Goal: Task Accomplishment & Management: Complete application form

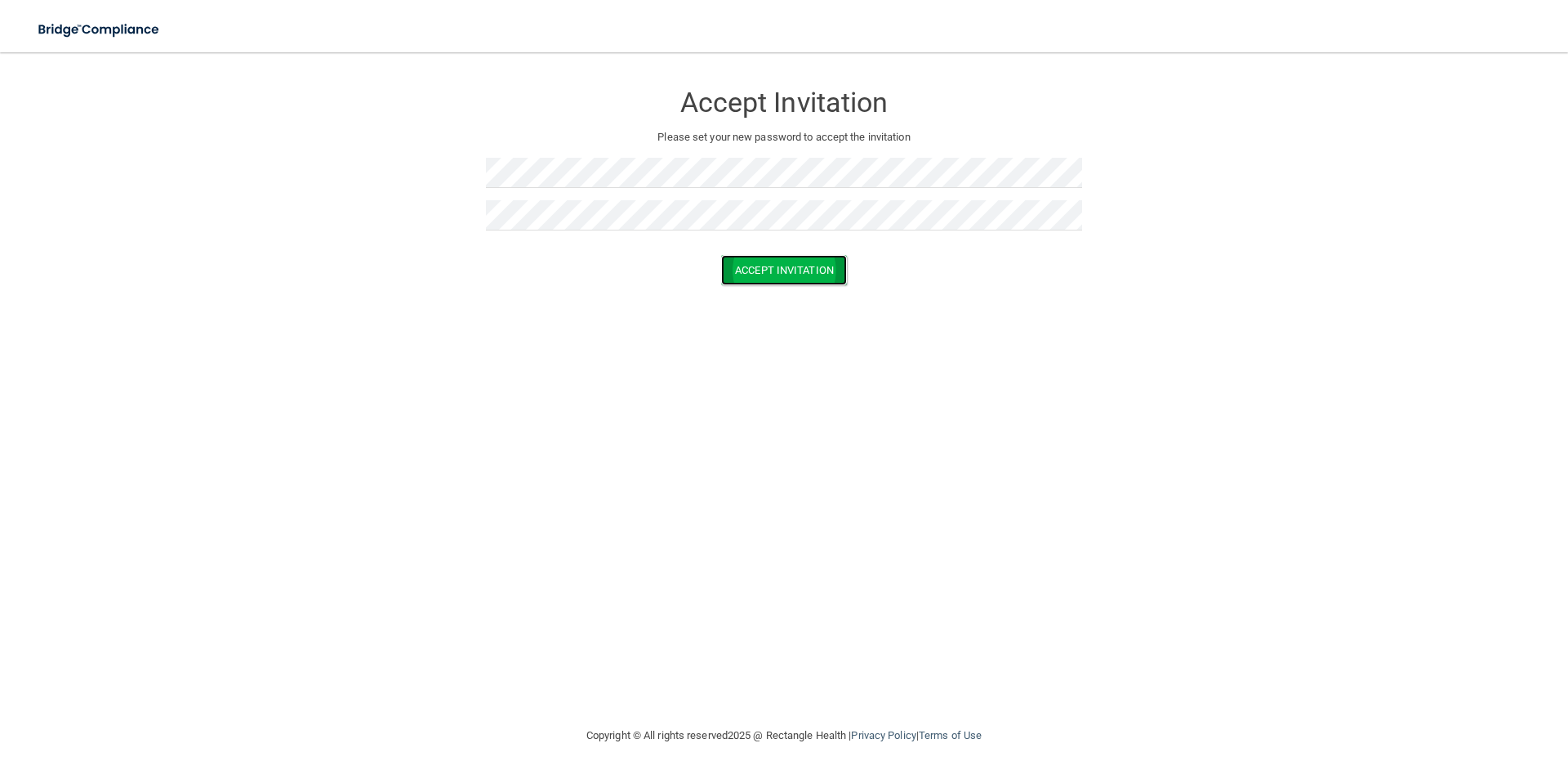
click at [779, 266] on button "Accept Invitation" at bounding box center [784, 270] width 126 height 30
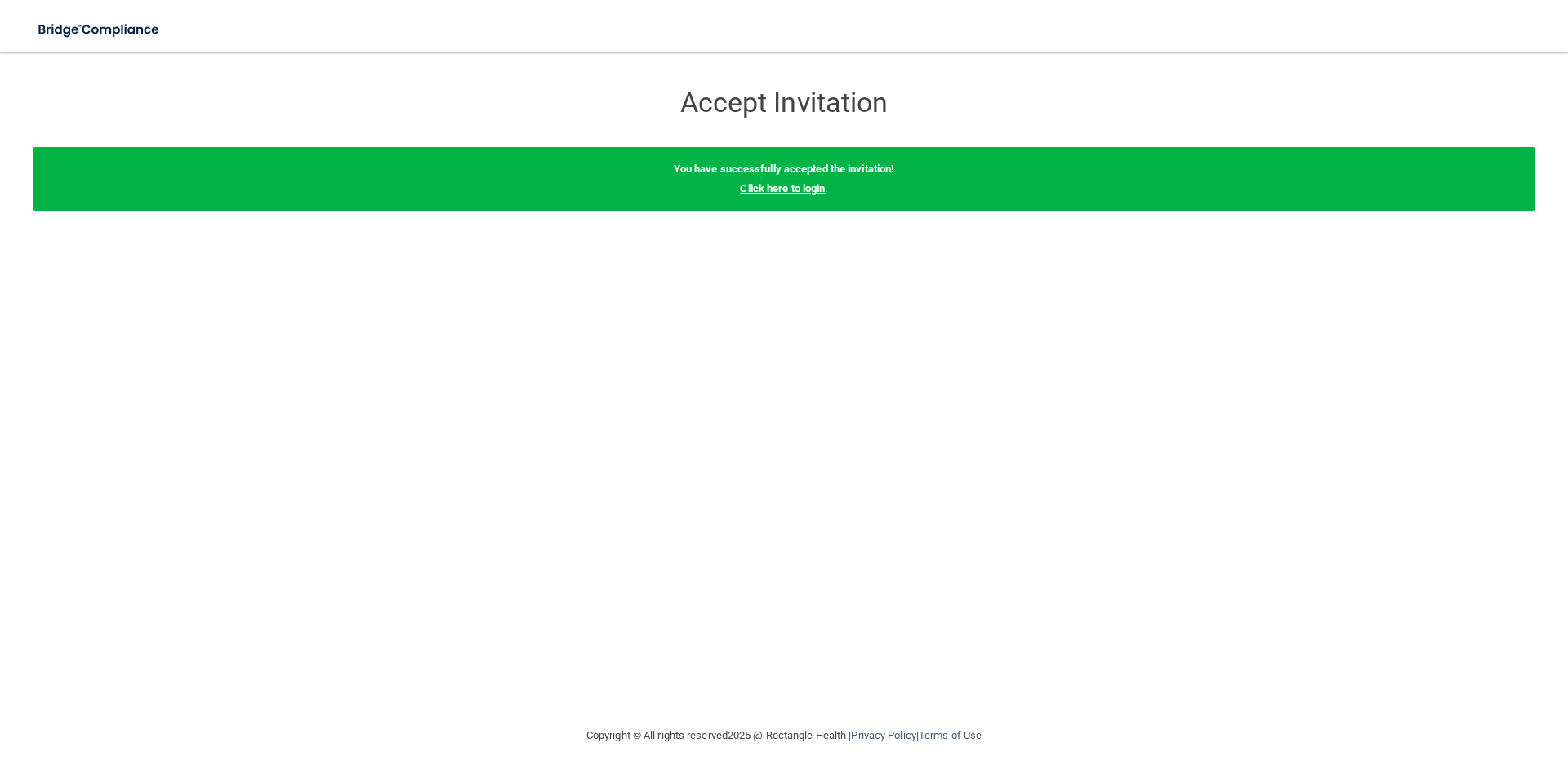
click at [777, 192] on link "Click here to login" at bounding box center [782, 188] width 85 height 13
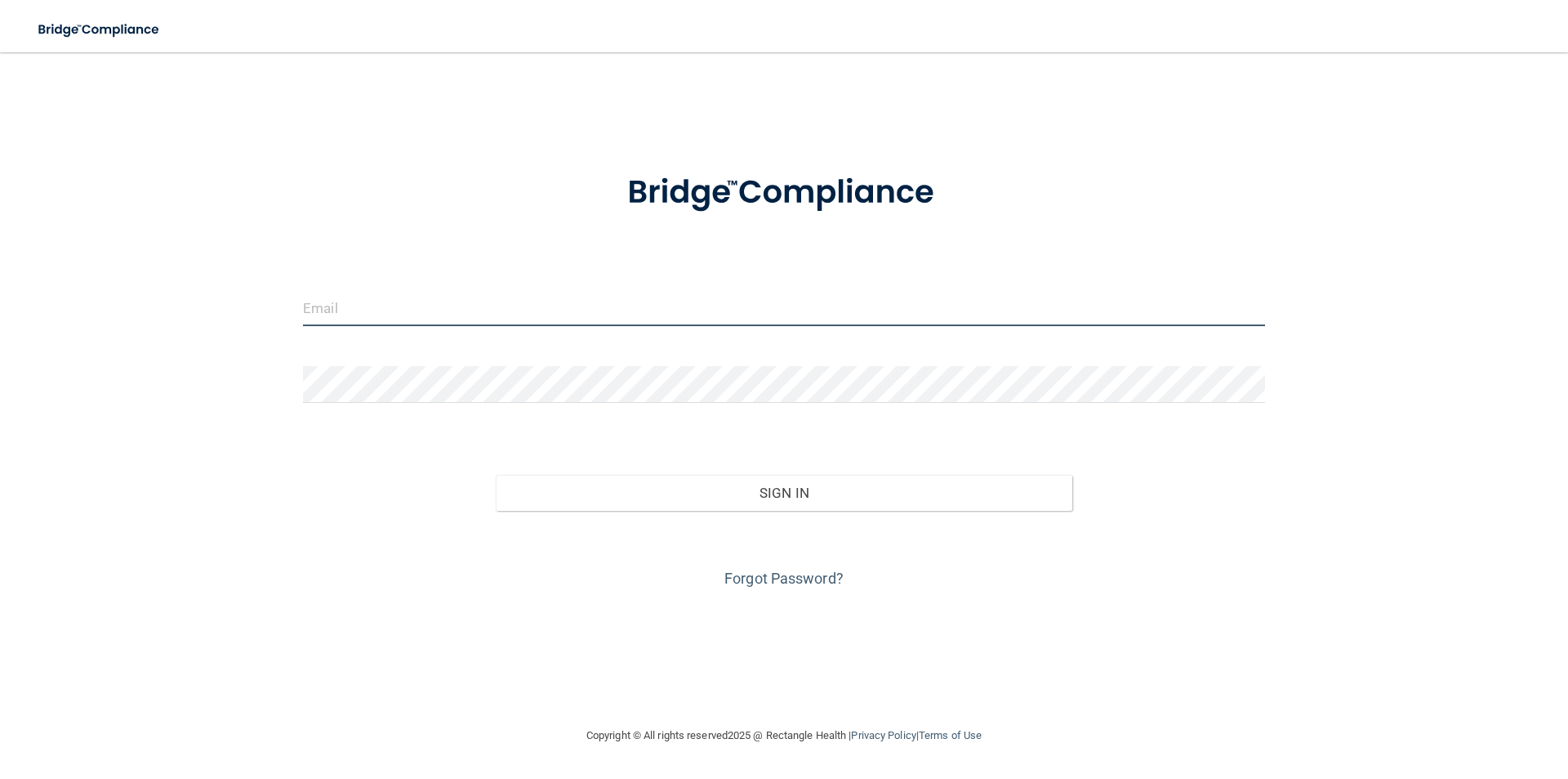
click at [564, 302] on input "email" at bounding box center [784, 308] width 962 height 37
type input "[EMAIL_ADDRESS][DOMAIN_NAME]"
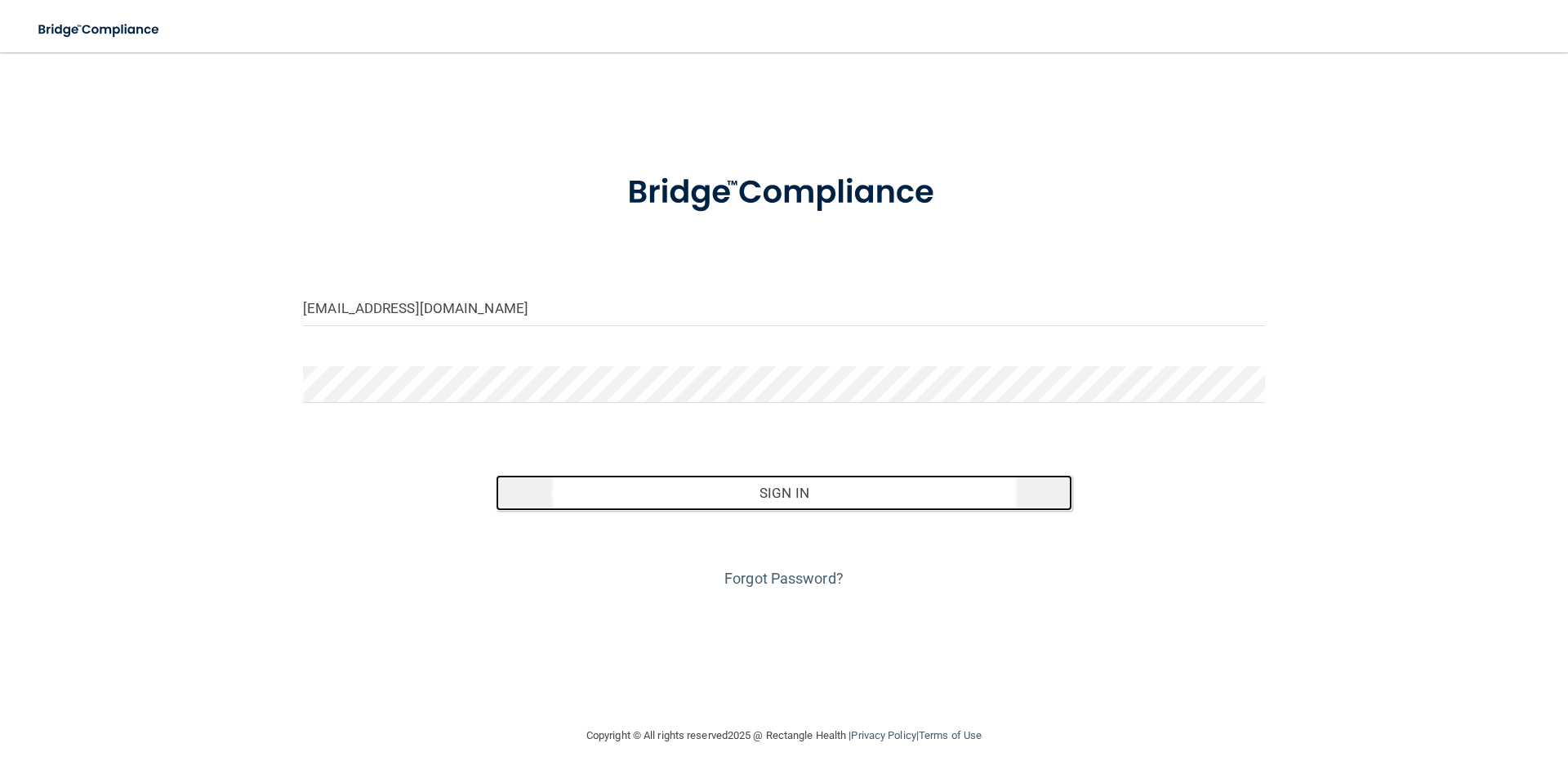
drag, startPoint x: 787, startPoint y: 489, endPoint x: 794, endPoint y: 485, distance: 8.1
click at [789, 489] on button "Sign In" at bounding box center [784, 492] width 578 height 36
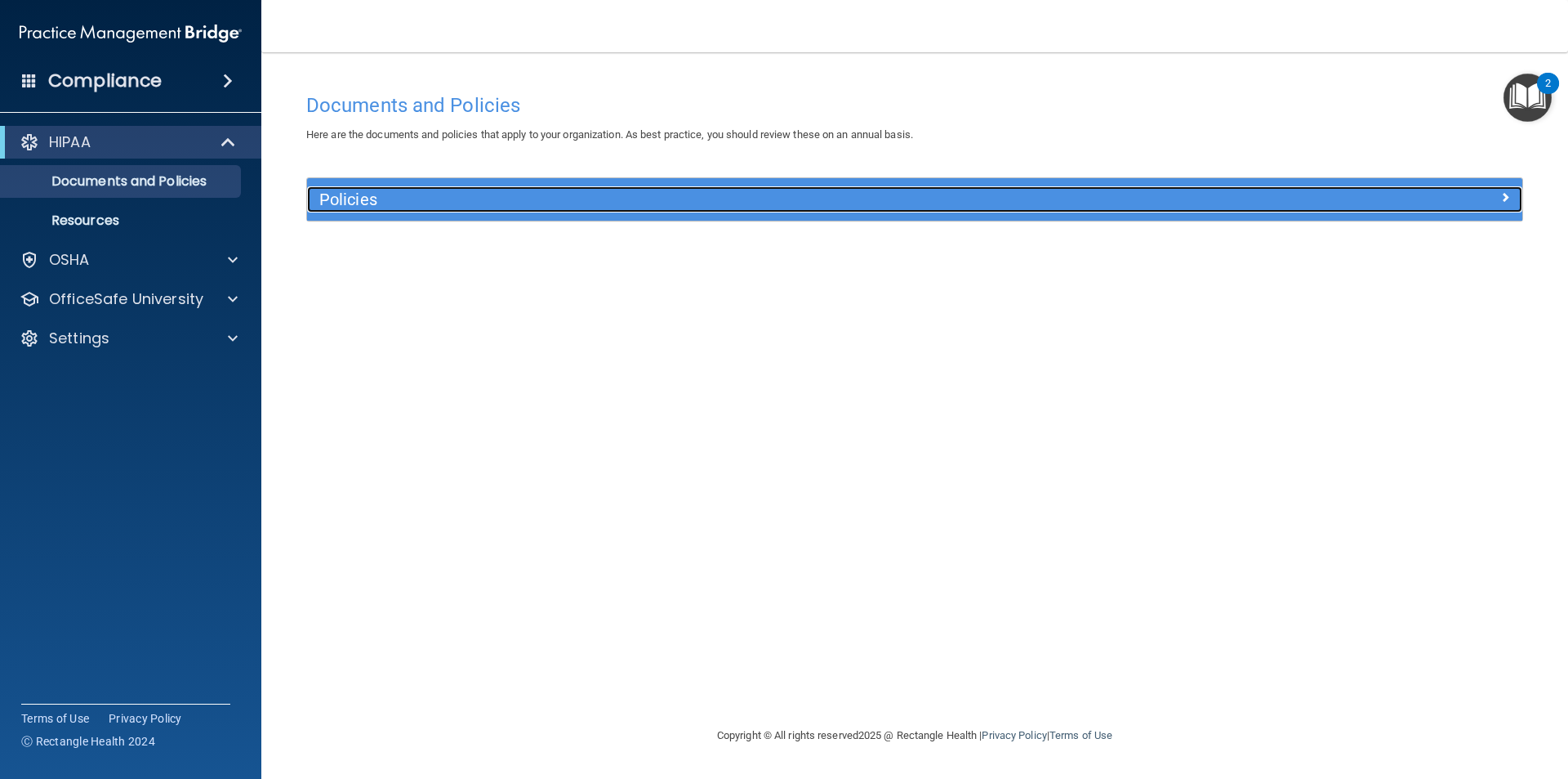
click at [1510, 194] on div at bounding box center [1371, 196] width 304 height 19
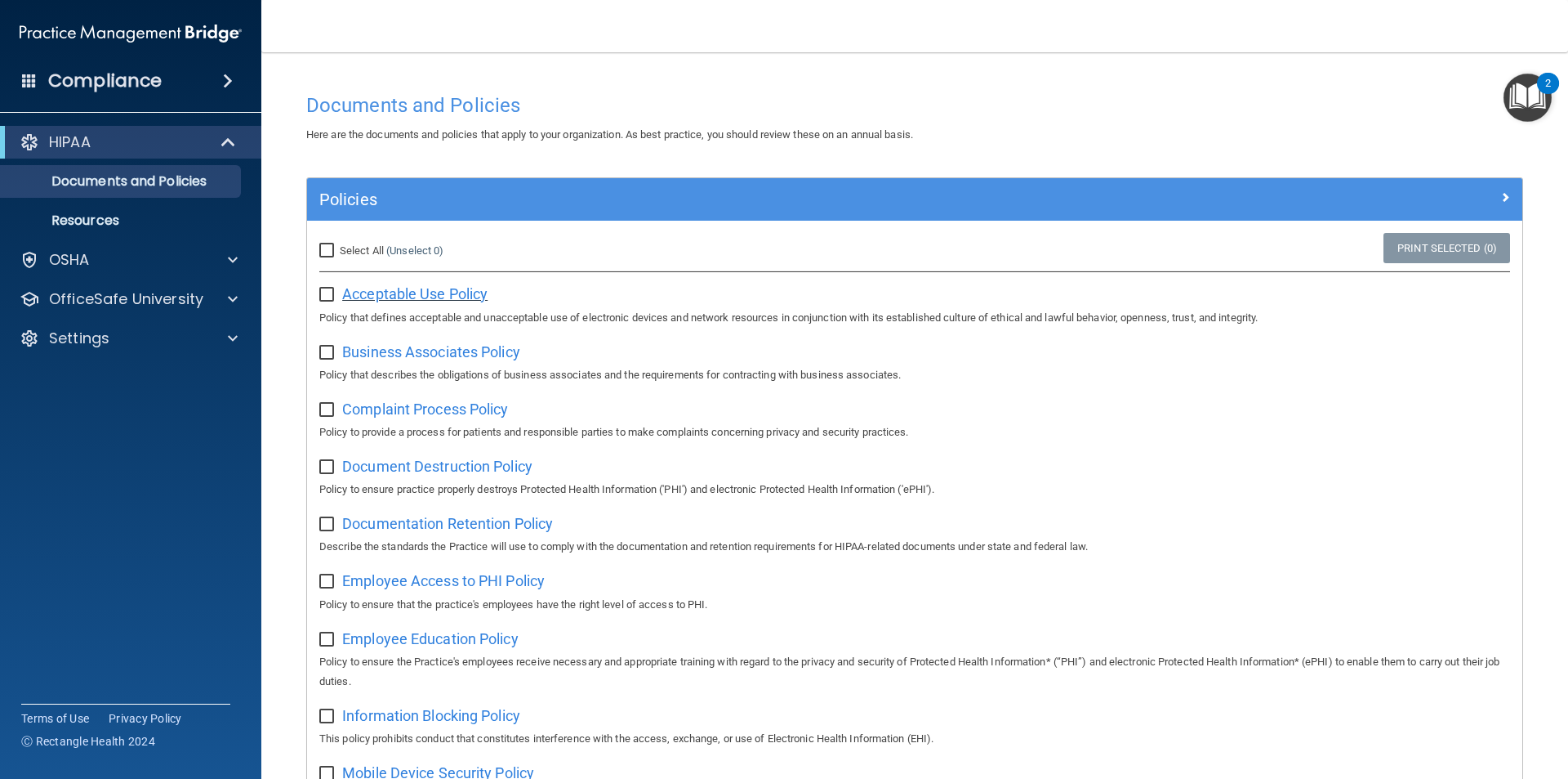
click at [419, 292] on span "Acceptable Use Policy" at bounding box center [414, 293] width 145 height 17
click at [328, 298] on input "checkbox" at bounding box center [328, 295] width 18 height 13
checkbox input "true"
click at [381, 349] on span "Business Associates Policy" at bounding box center [431, 351] width 178 height 17
click at [328, 357] on input "checkbox" at bounding box center [328, 353] width 18 height 13
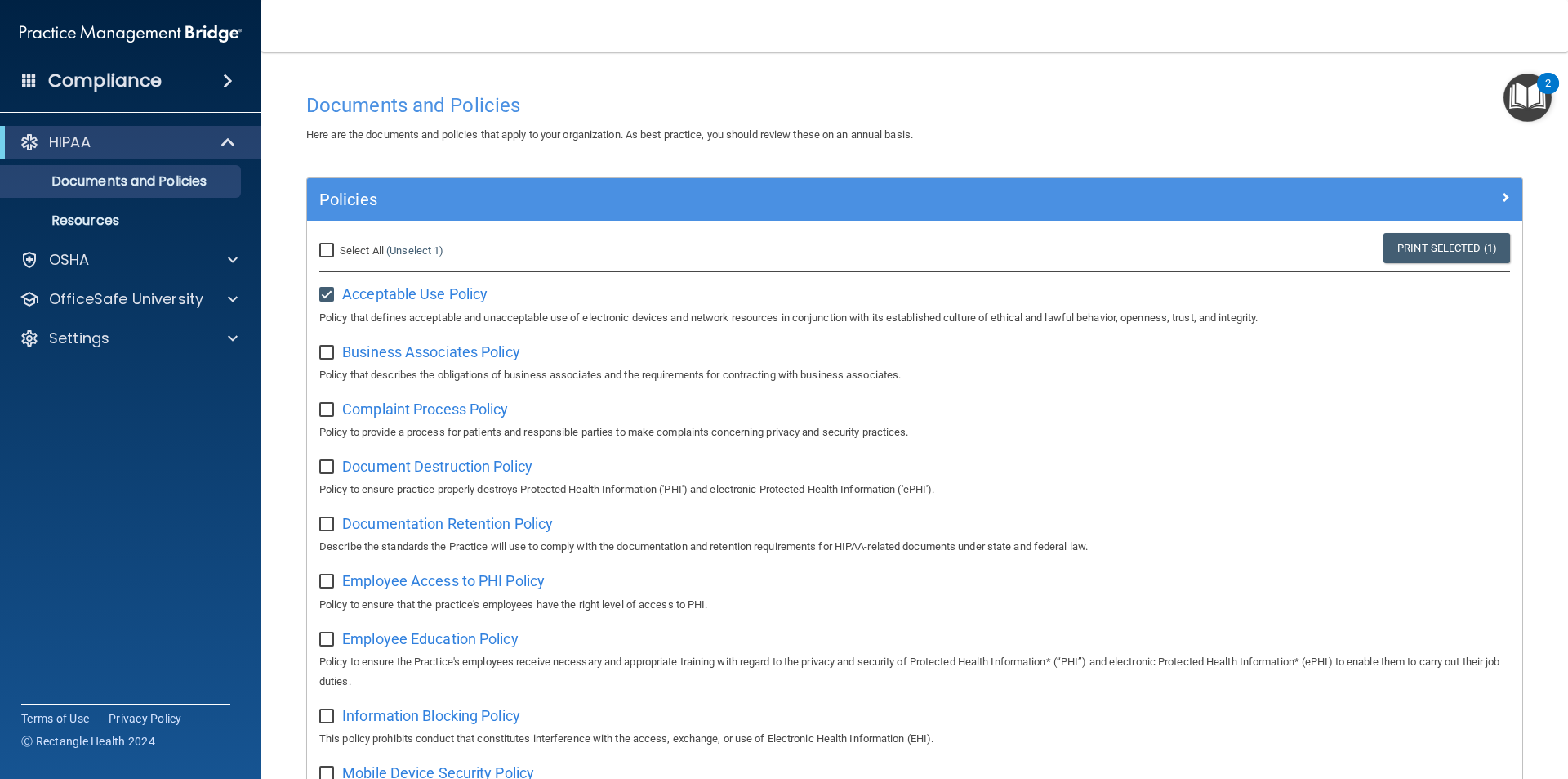
checkbox input "true"
click at [401, 419] on div "Complaint Process Policy Policy to provide a process for patients and responsib…" at bounding box center [915, 418] width 1191 height 46
click at [405, 412] on span "Complaint Process Policy" at bounding box center [424, 408] width 165 height 17
click at [329, 409] on input "checkbox" at bounding box center [328, 410] width 18 height 13
checkbox input "true"
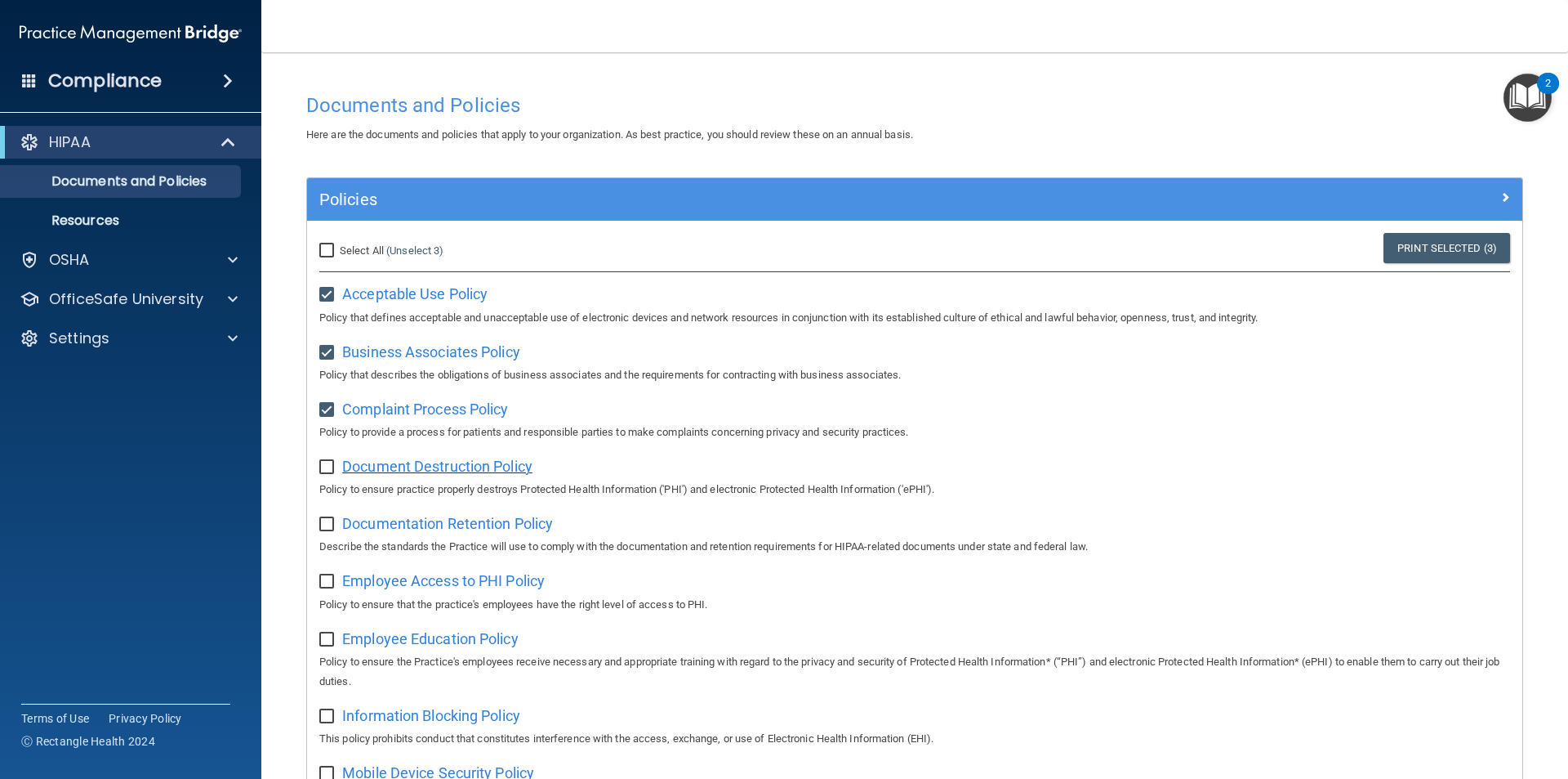
click at [414, 463] on span "Document Destruction Policy" at bounding box center [437, 466] width 191 height 17
click at [404, 466] on span "Document Destruction Policy" at bounding box center [437, 466] width 191 height 17
click at [332, 467] on input "checkbox" at bounding box center [328, 467] width 18 height 13
checkbox input "true"
click at [328, 528] on input "checkbox" at bounding box center [328, 525] width 18 height 13
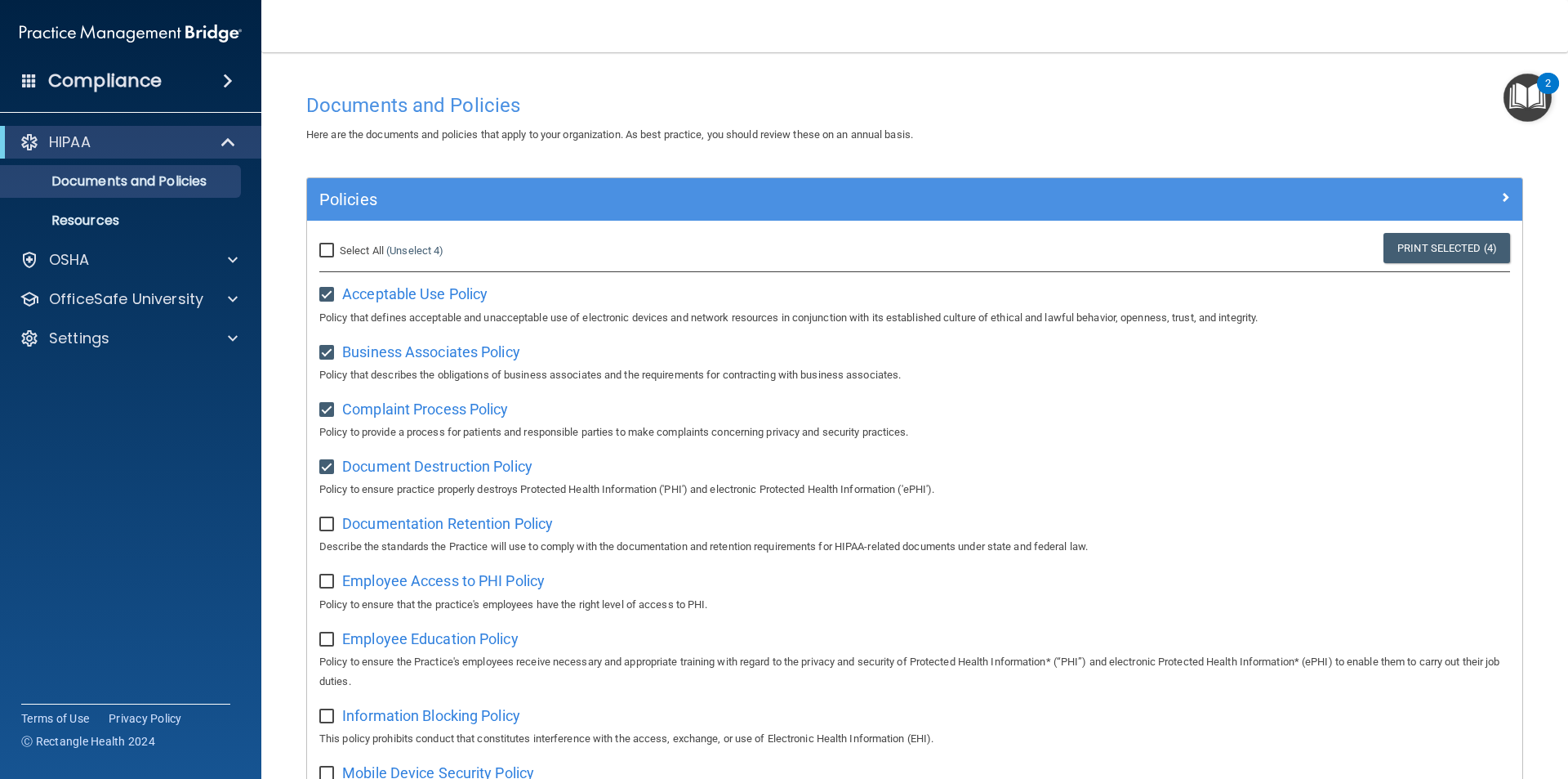
checkbox input "true"
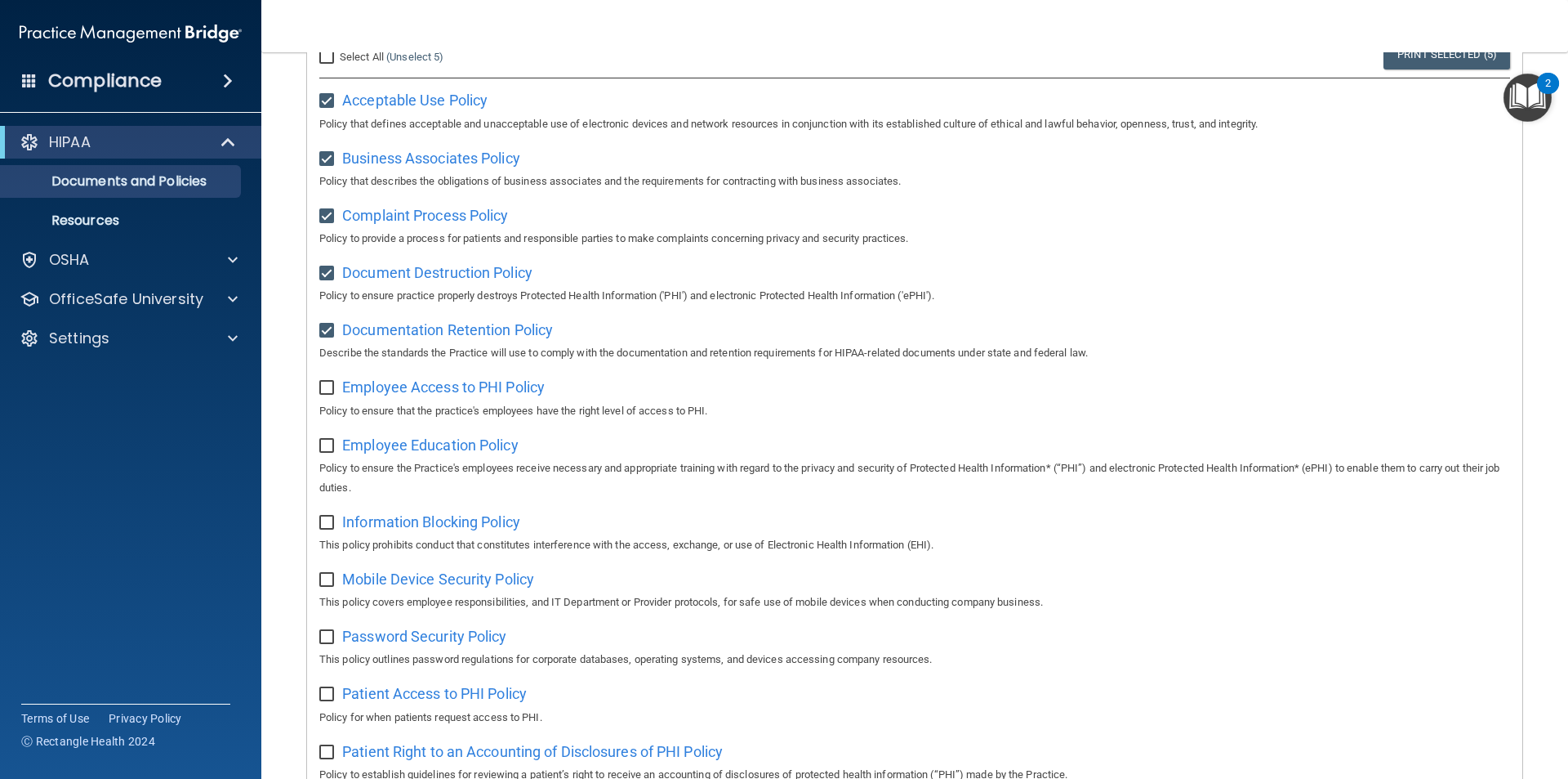
scroll to position [245, 0]
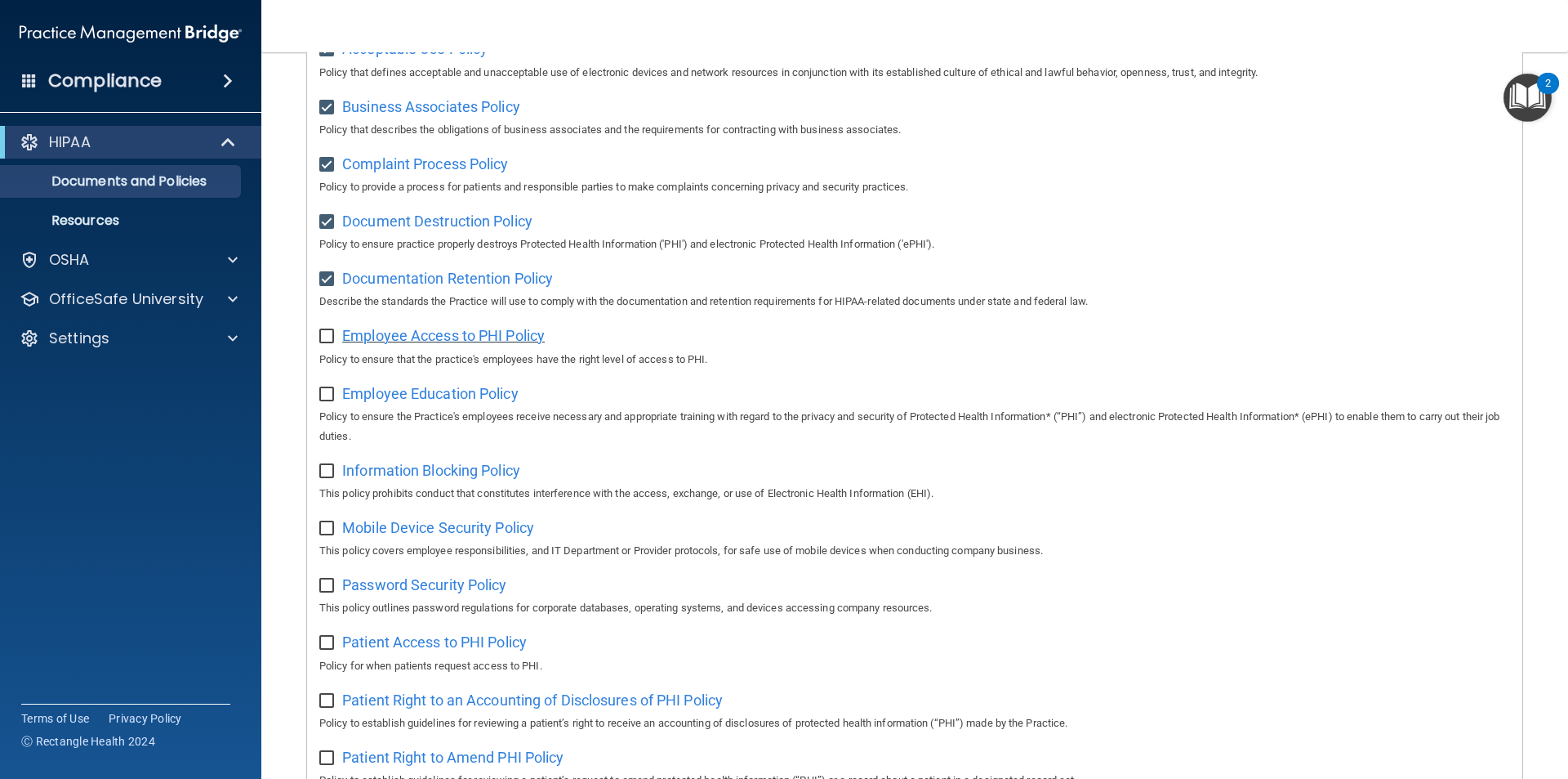
click at [497, 339] on span "Employee Access to PHI Policy" at bounding box center [443, 335] width 202 height 17
click at [327, 343] on input "checkbox" at bounding box center [328, 337] width 18 height 13
checkbox input "true"
click at [374, 334] on span "Employee Access to PHI Policy" at bounding box center [443, 335] width 202 height 17
click at [423, 391] on span "Employee Education Policy" at bounding box center [430, 393] width 176 height 17
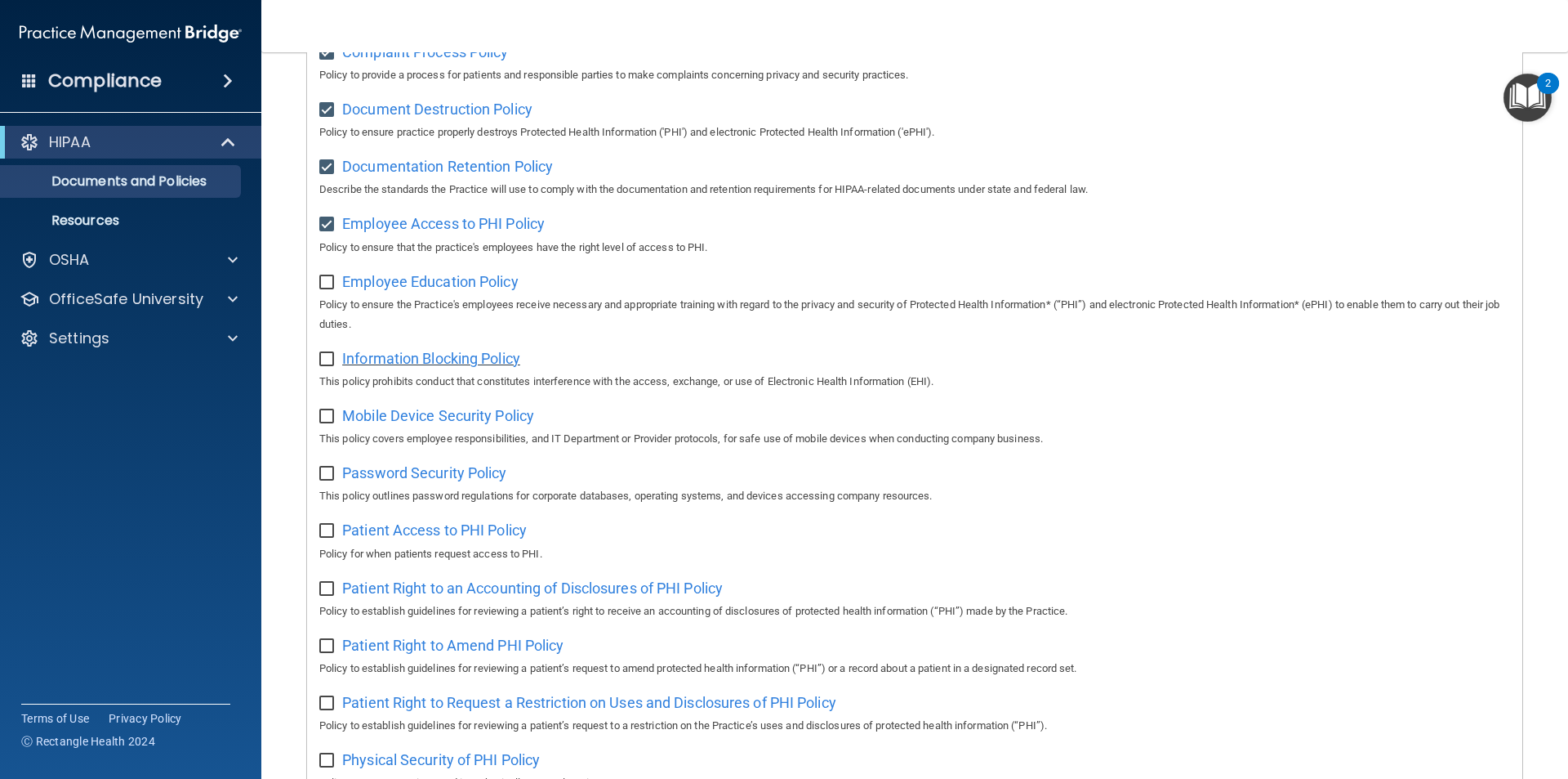
scroll to position [408, 0]
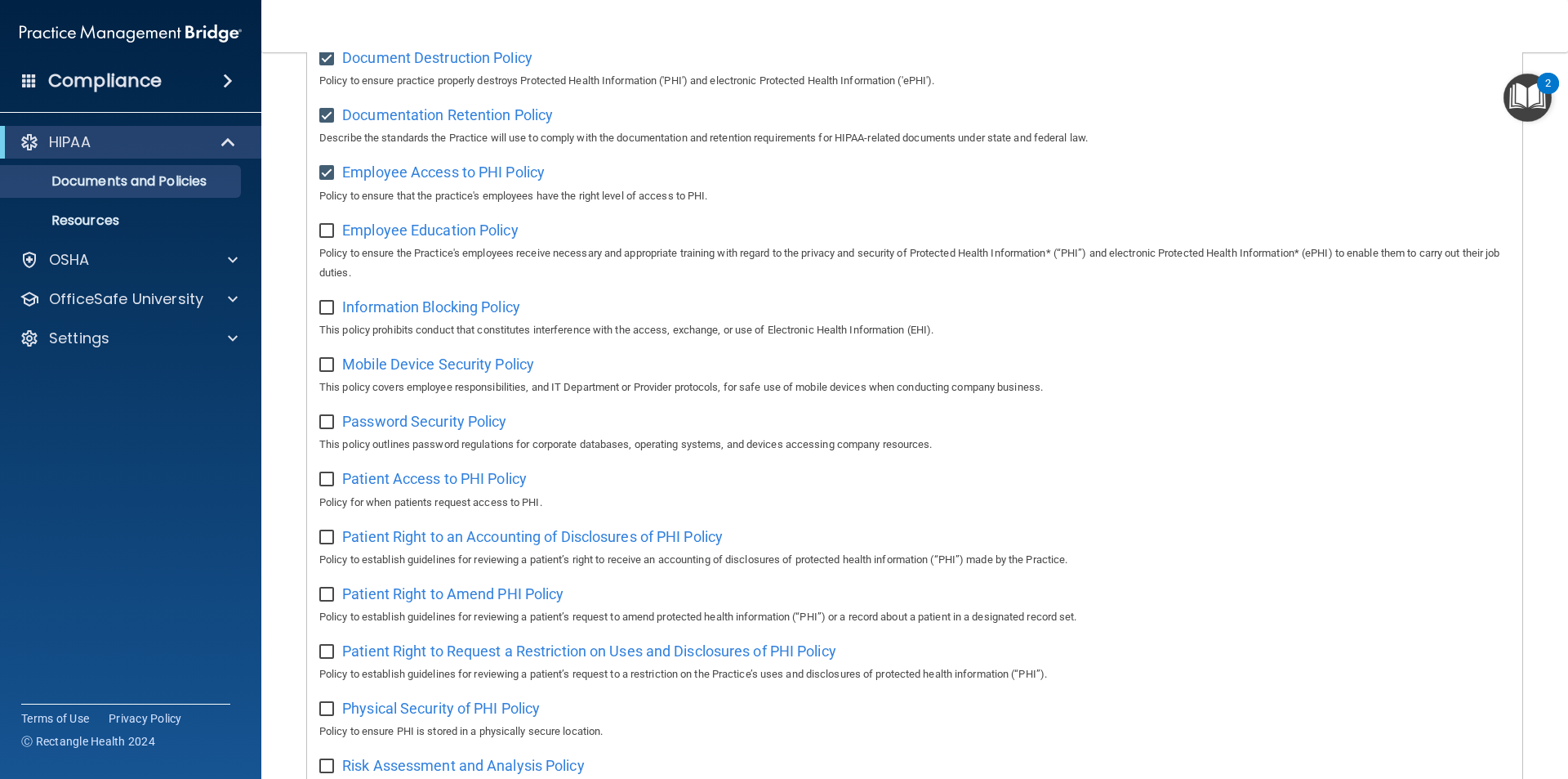
click at [326, 234] on input "checkbox" at bounding box center [328, 231] width 18 height 13
checkbox input "true"
click at [382, 308] on span "Information Blocking Policy" at bounding box center [431, 307] width 178 height 17
click at [332, 312] on input "checkbox" at bounding box center [328, 308] width 18 height 13
checkbox input "true"
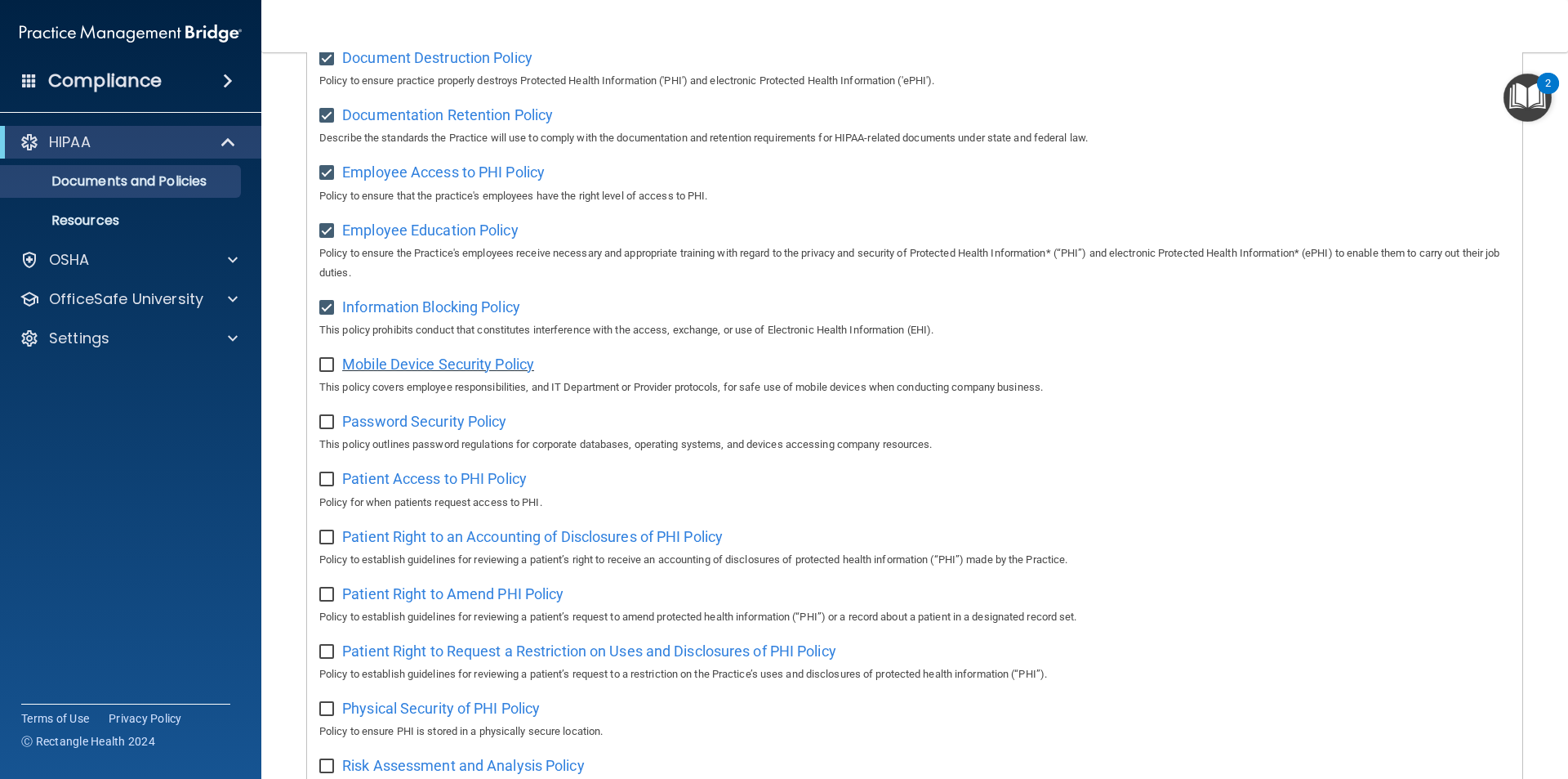
click at [399, 363] on span "Mobile Device Security Policy" at bounding box center [438, 364] width 192 height 17
click at [323, 371] on input "checkbox" at bounding box center [328, 366] width 18 height 13
checkbox input "true"
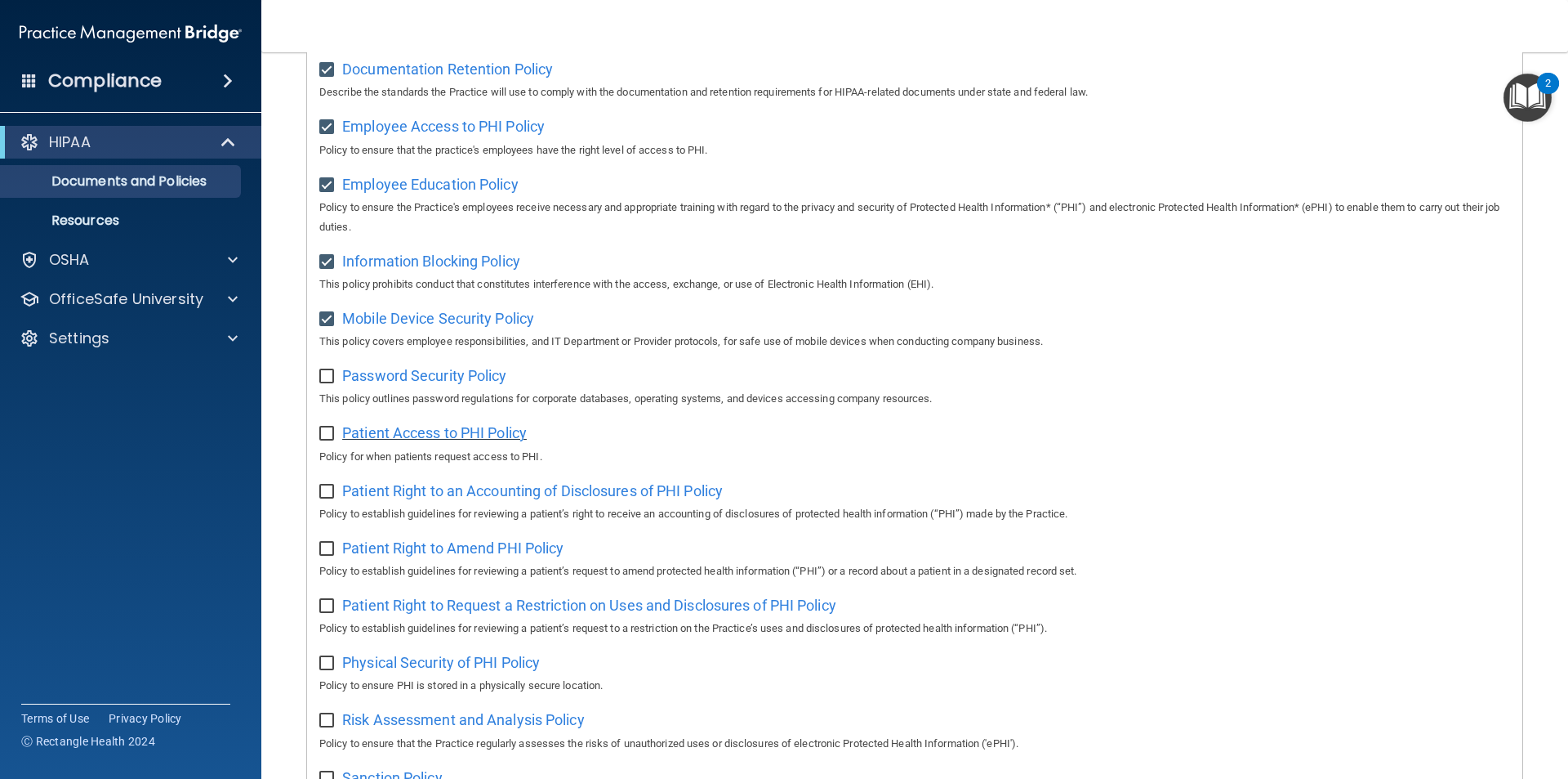
scroll to position [490, 0]
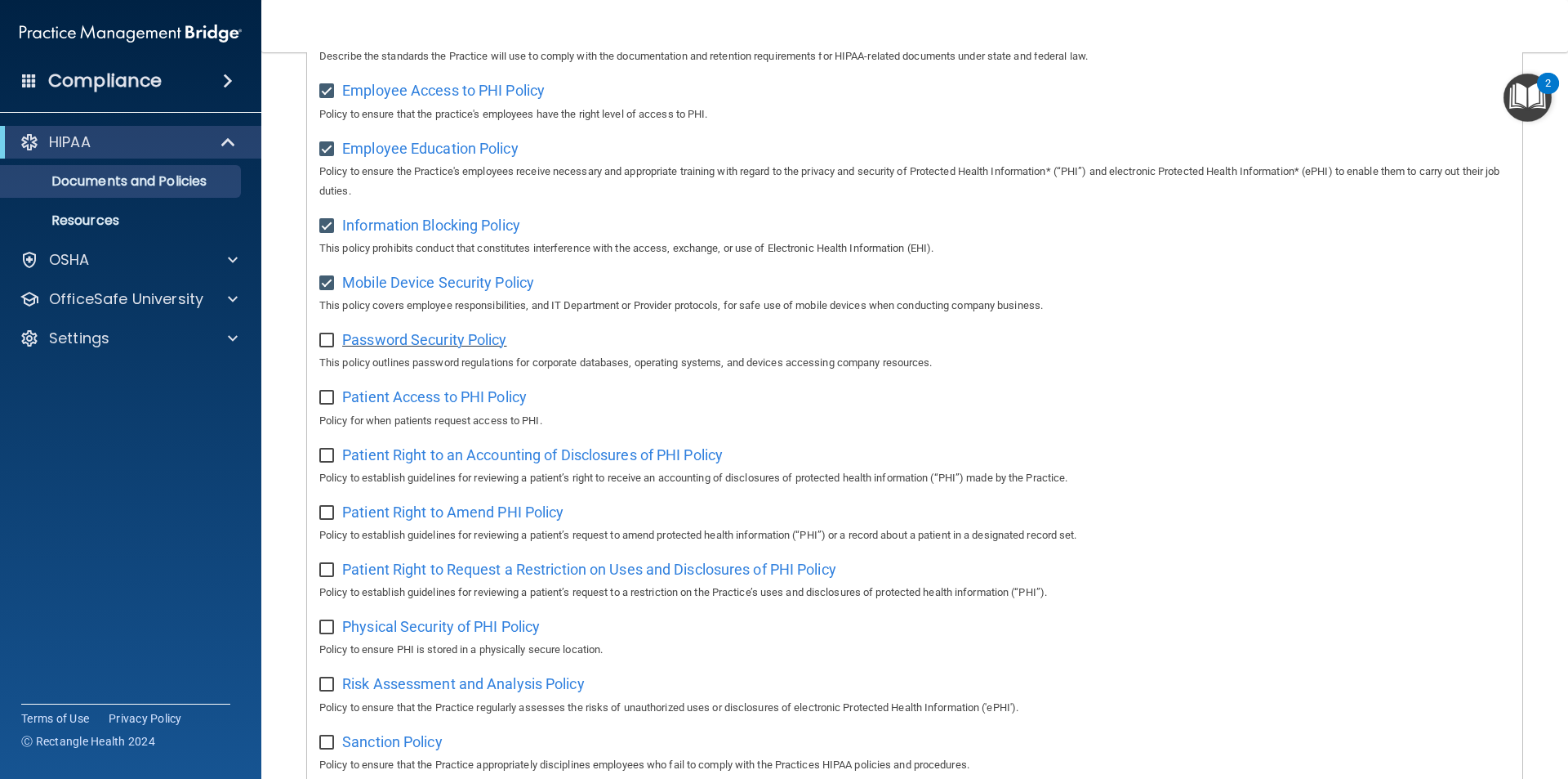
click at [422, 348] on span "Password Security Policy" at bounding box center [423, 339] width 164 height 17
click at [363, 348] on span "Password Security Policy" at bounding box center [423, 339] width 164 height 17
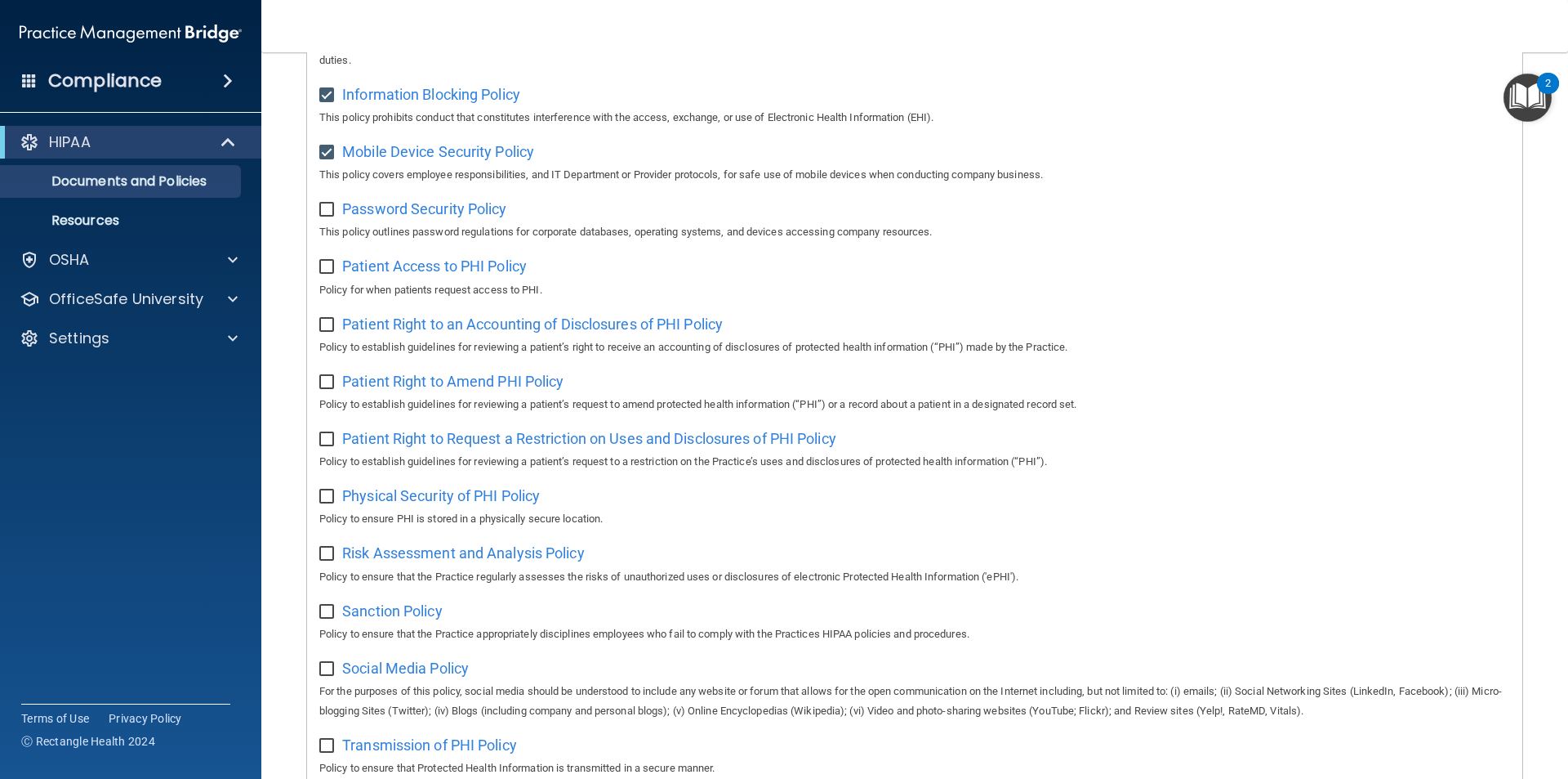
scroll to position [615, 0]
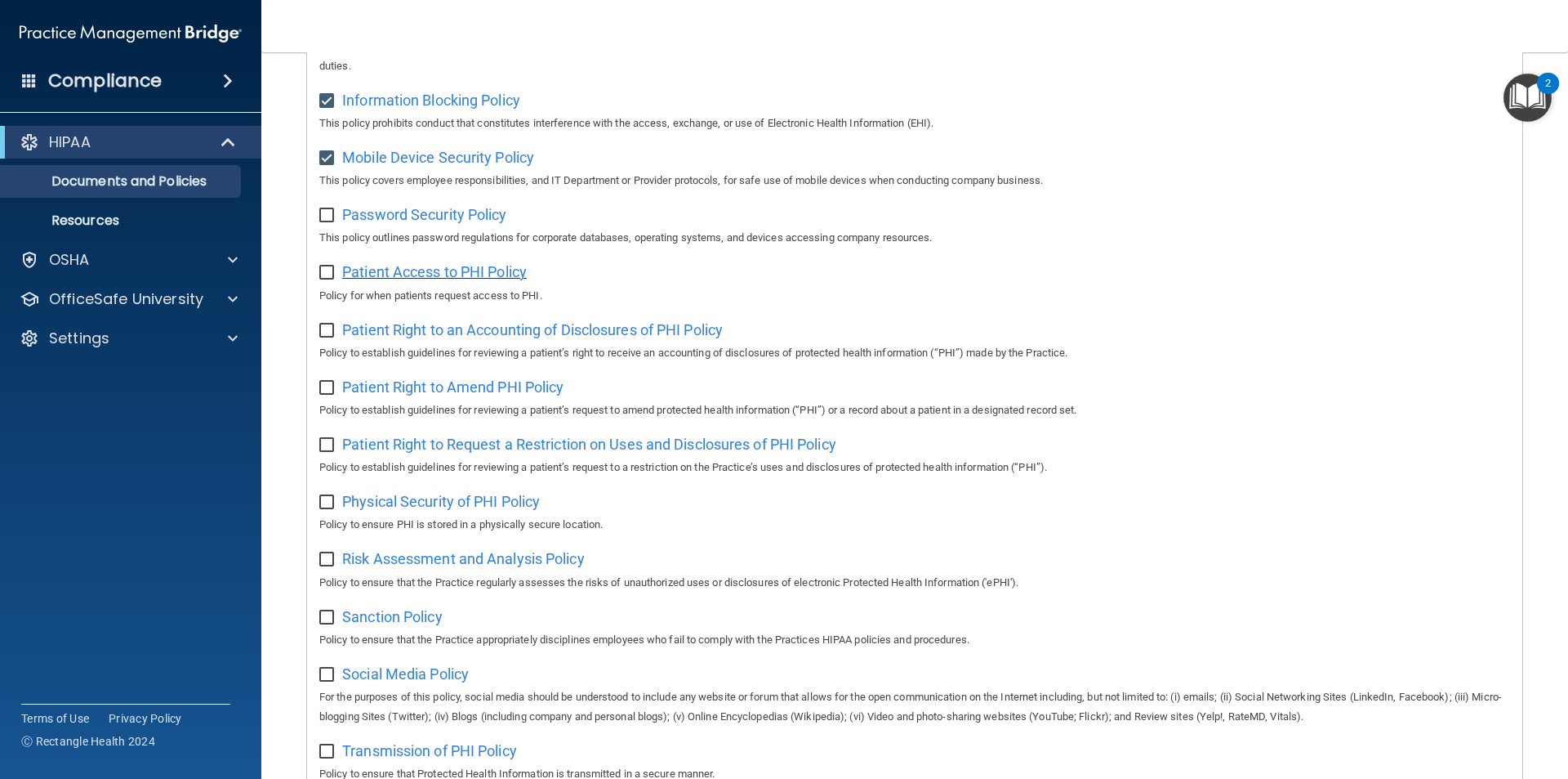
click at [402, 281] on span "Patient Access to PHI Policy" at bounding box center [434, 271] width 185 height 17
click at [364, 336] on span "Patient Right to an Accounting of Disclosures of PHI Policy" at bounding box center [532, 329] width 380 height 17
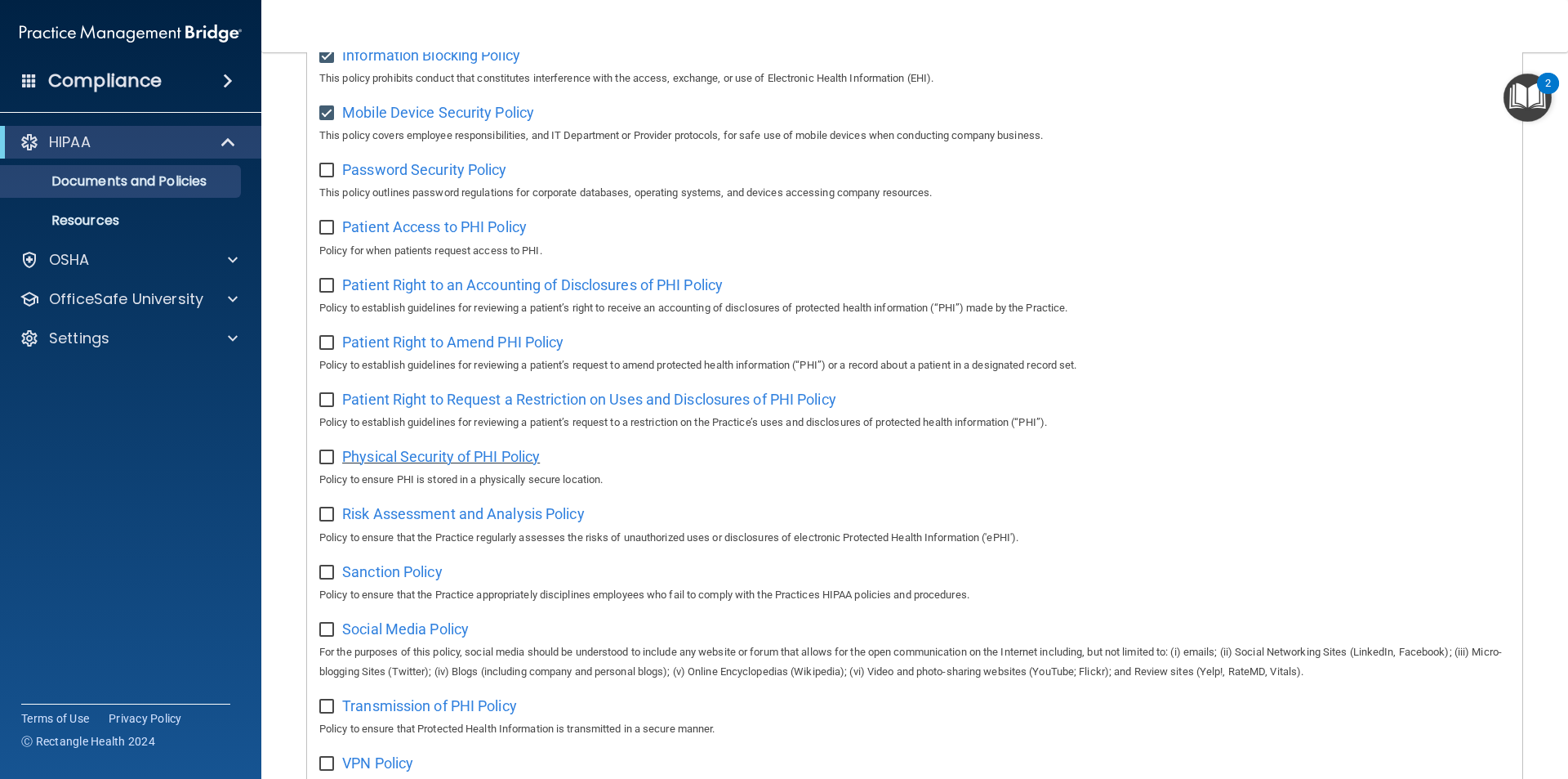
scroll to position [697, 0]
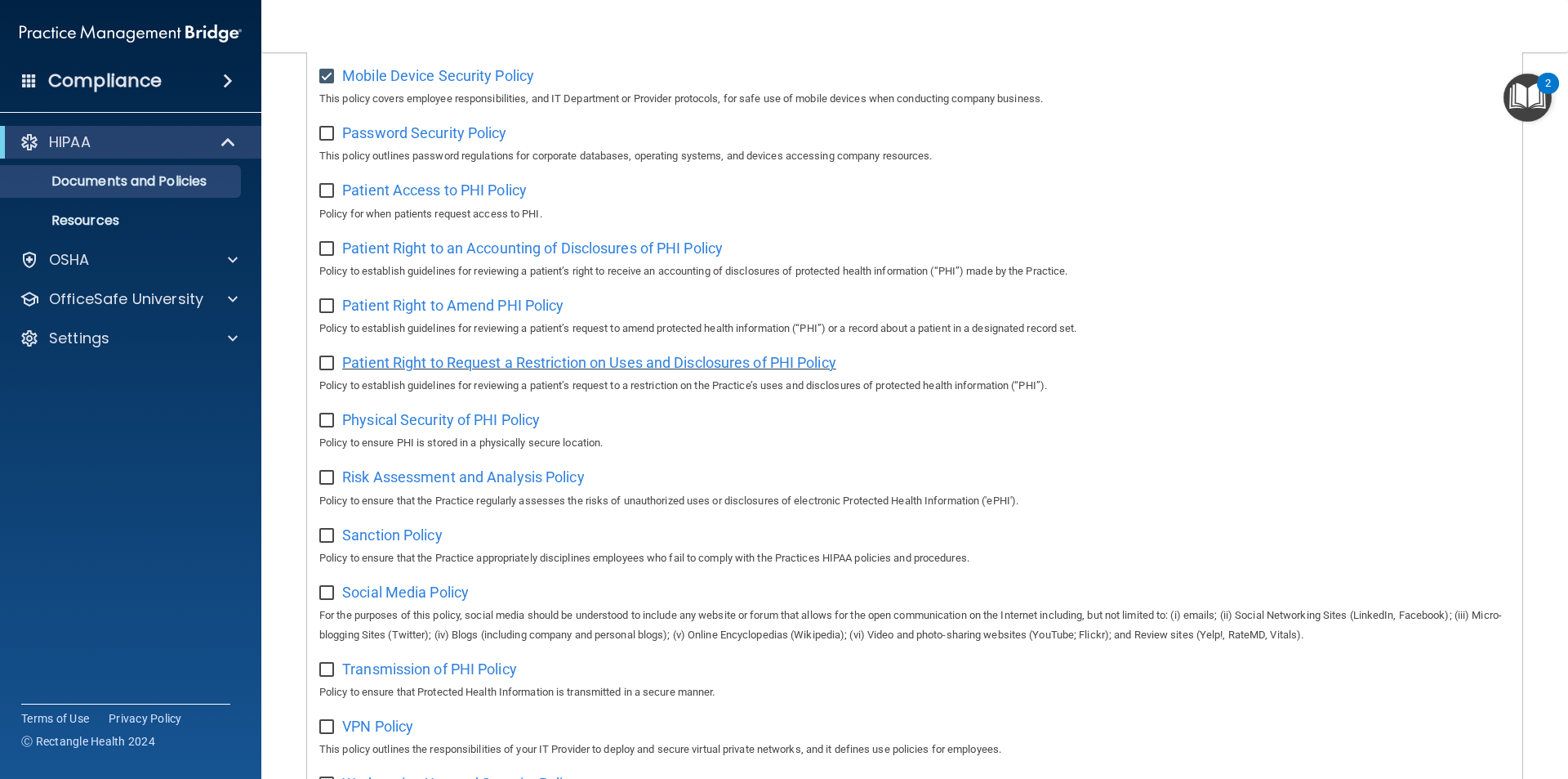
click at [421, 371] on span "Patient Right to Request a Restriction on Uses and Disclosures of PHI Policy" at bounding box center [589, 362] width 494 height 17
click at [522, 371] on span "Patient Right to Request a Restriction on Uses and Disclosures of PHI Policy" at bounding box center [589, 362] width 494 height 17
click at [521, 441] on div "Physical Security of PHI Policy Policy to ensure PHI is stored in a physically …" at bounding box center [915, 429] width 1191 height 46
click at [524, 429] on span "Physical Security of PHI Policy" at bounding box center [440, 419] width 197 height 17
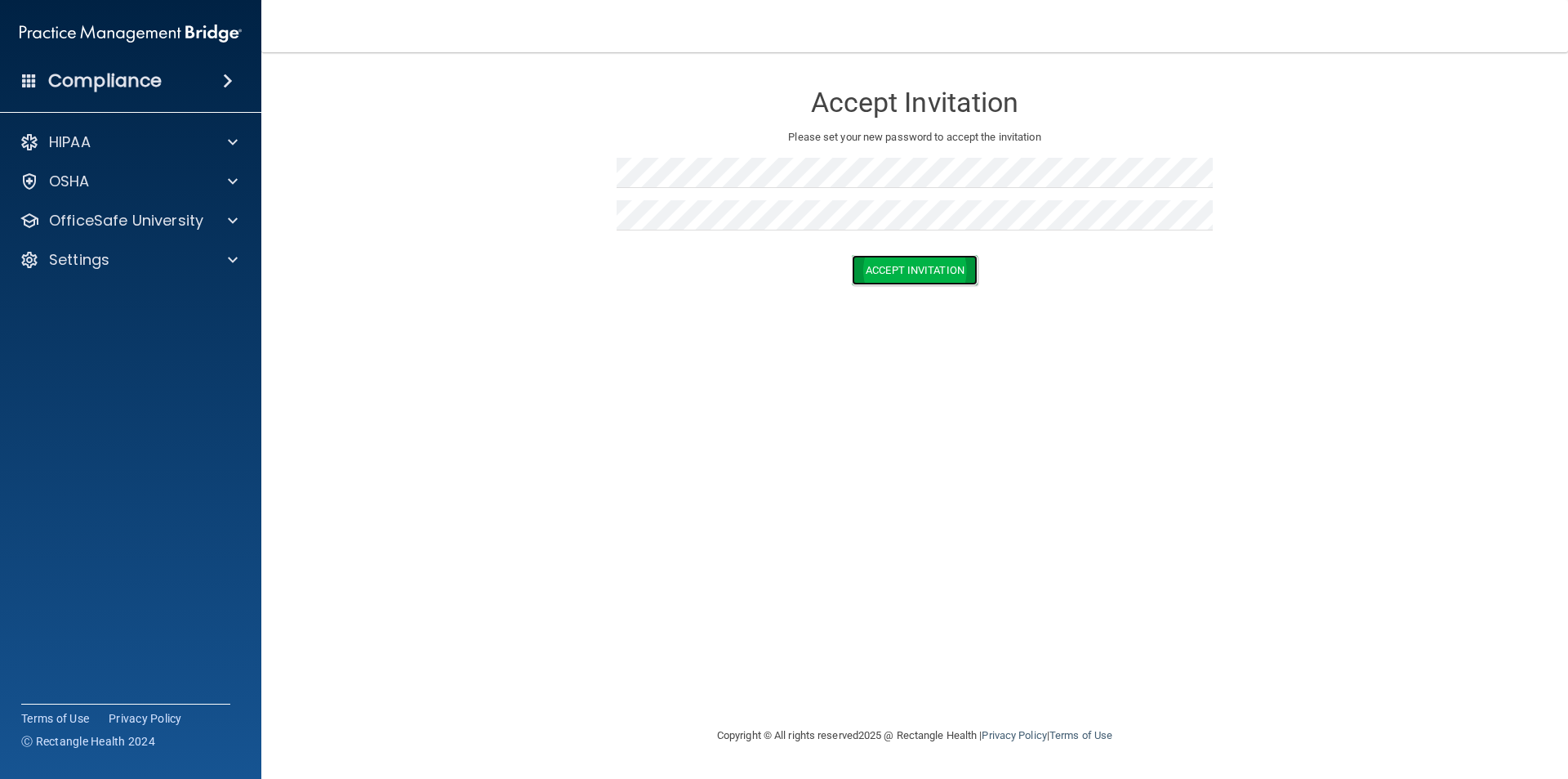
click at [947, 269] on button "Accept Invitation" at bounding box center [915, 270] width 126 height 30
click at [906, 301] on button "Accept Invitation" at bounding box center [915, 294] width 126 height 30
click at [907, 298] on button "Accept Invitation" at bounding box center [915, 294] width 126 height 30
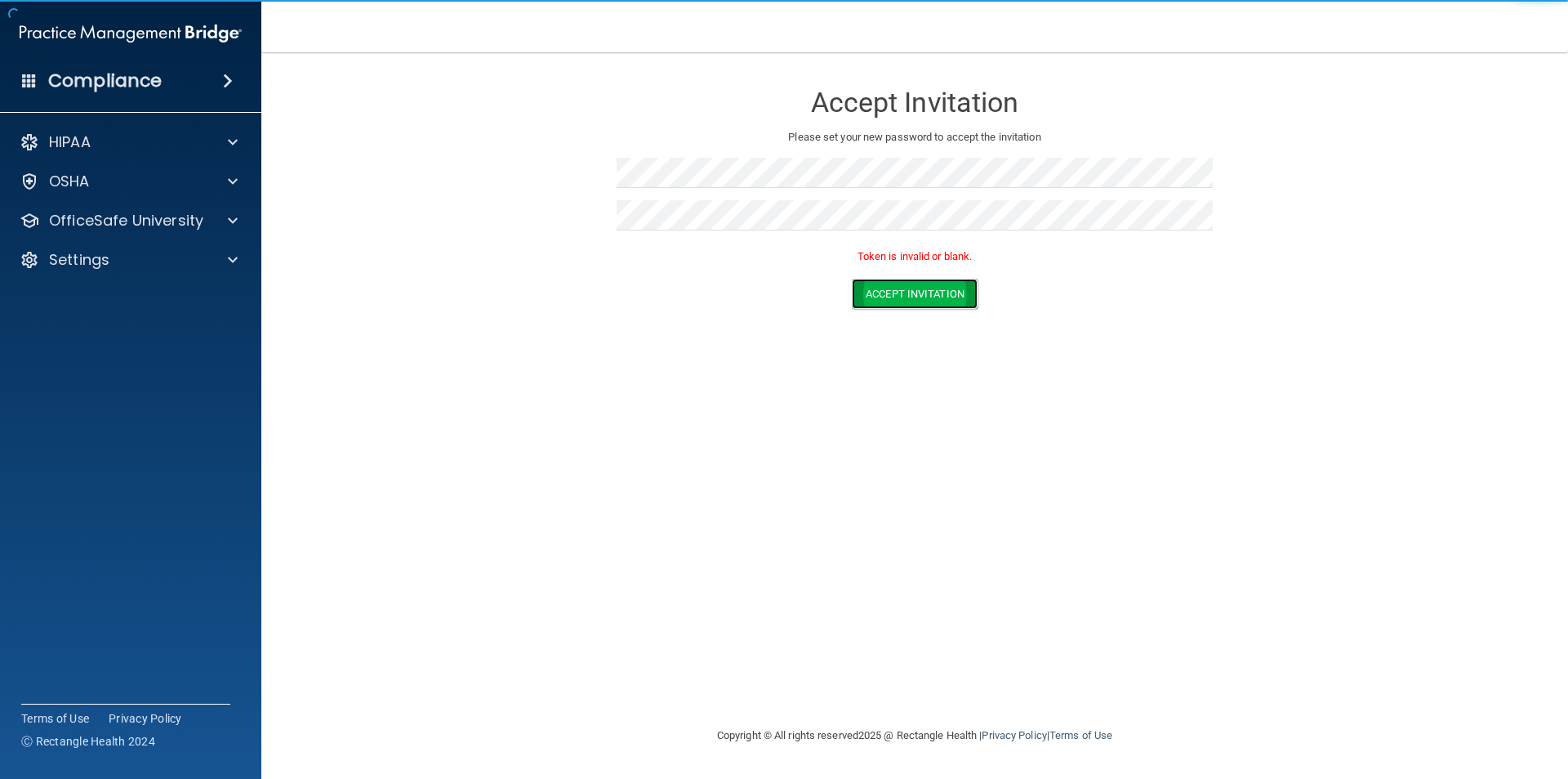
click at [905, 298] on button "Accept Invitation" at bounding box center [915, 294] width 126 height 30
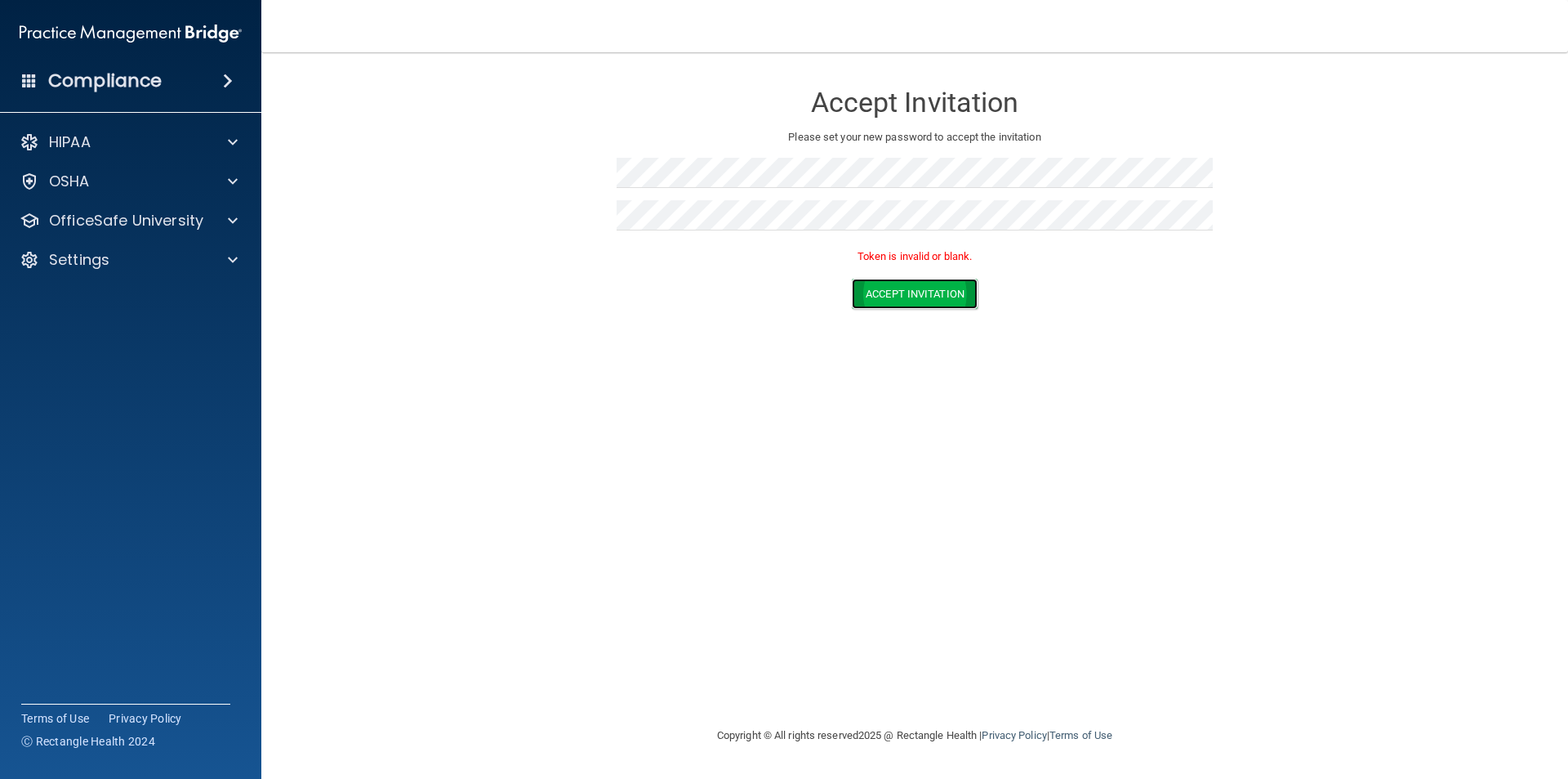
click at [905, 298] on button "Accept Invitation" at bounding box center [915, 294] width 126 height 30
click at [200, 169] on div "OSHA" at bounding box center [131, 181] width 262 height 33
click at [229, 182] on div at bounding box center [230, 181] width 41 height 19
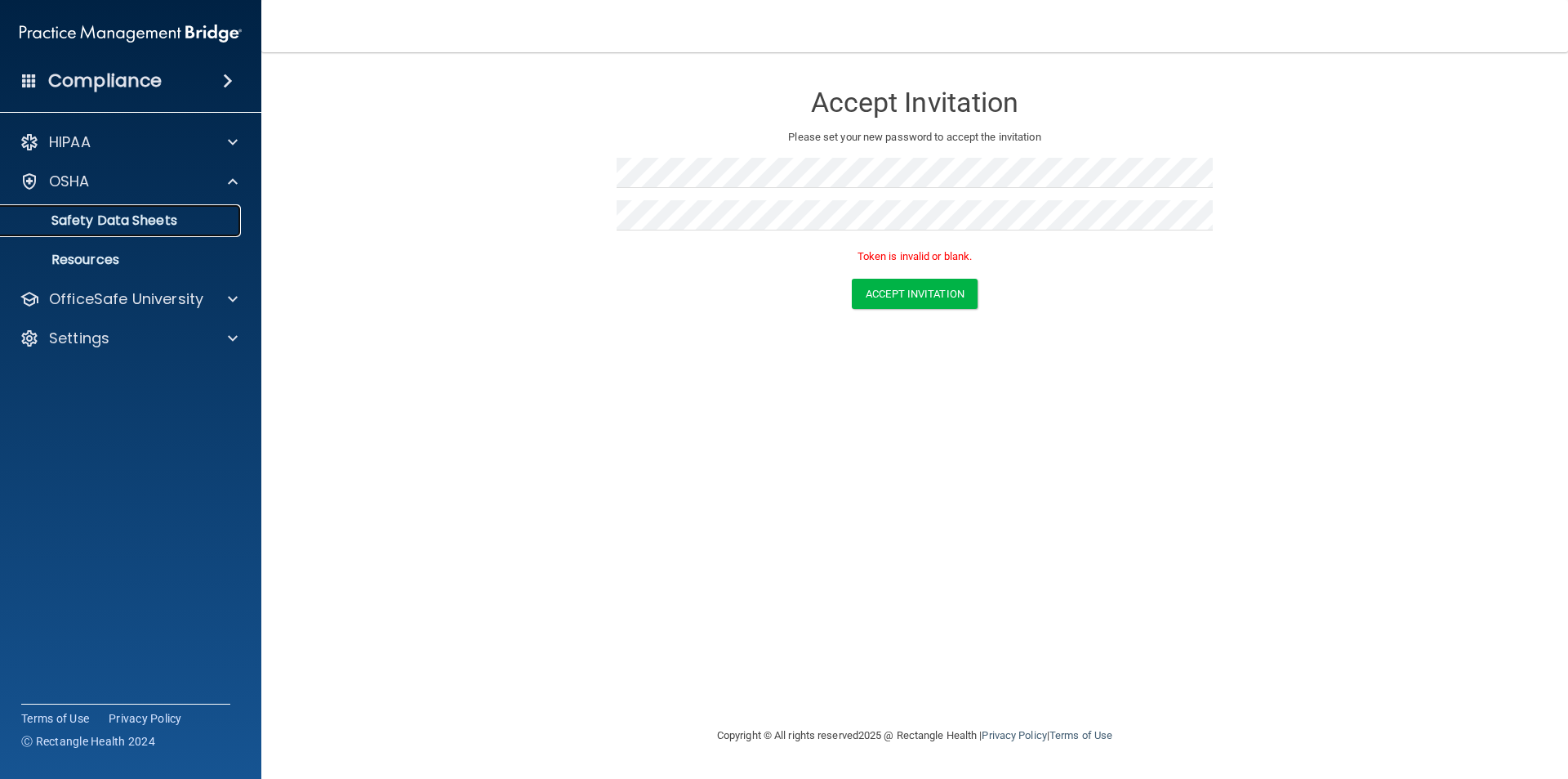
click at [157, 218] on p "Safety Data Sheets" at bounding box center [122, 220] width 223 height 16
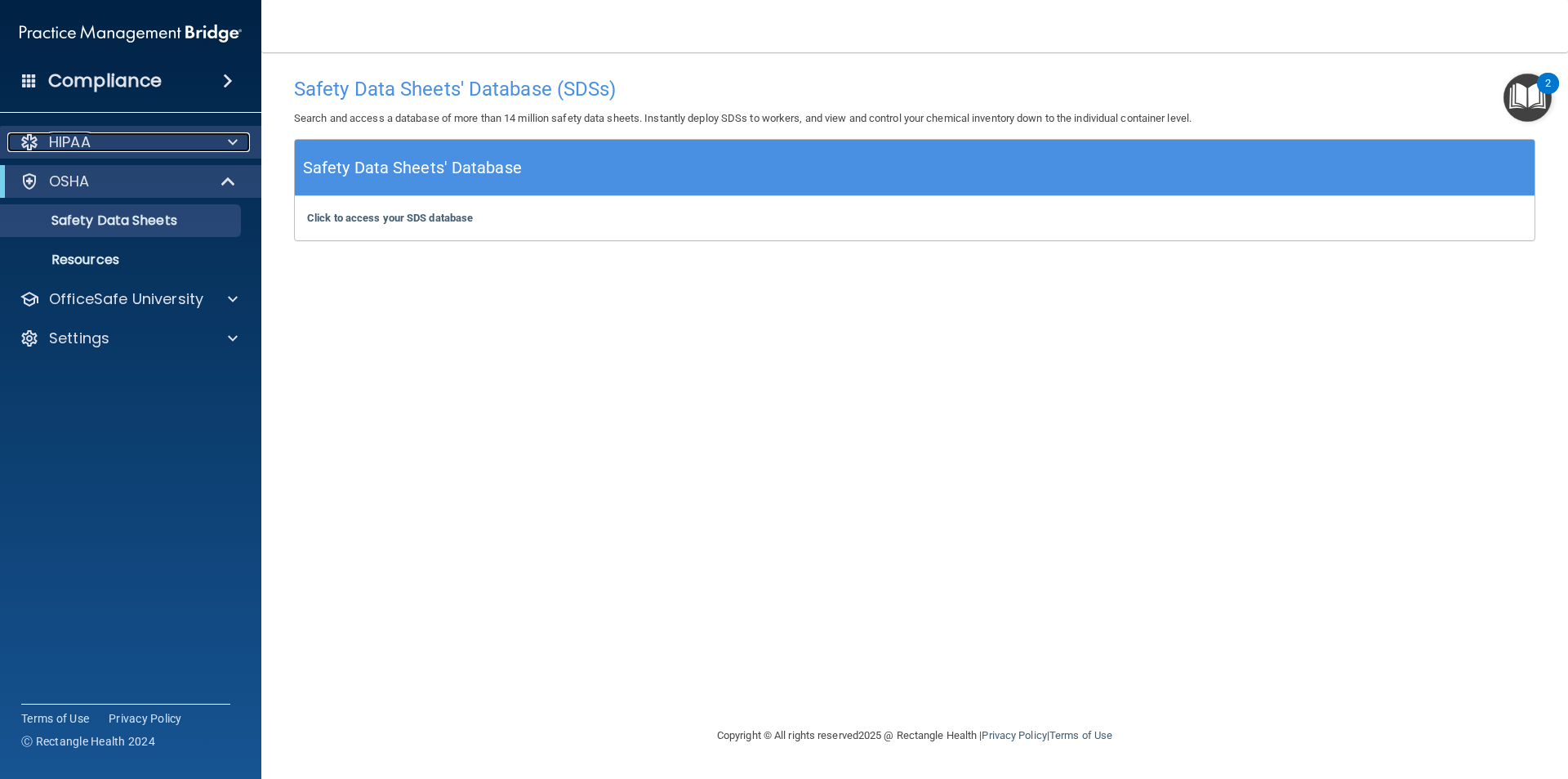
click at [223, 139] on div at bounding box center [230, 142] width 41 height 19
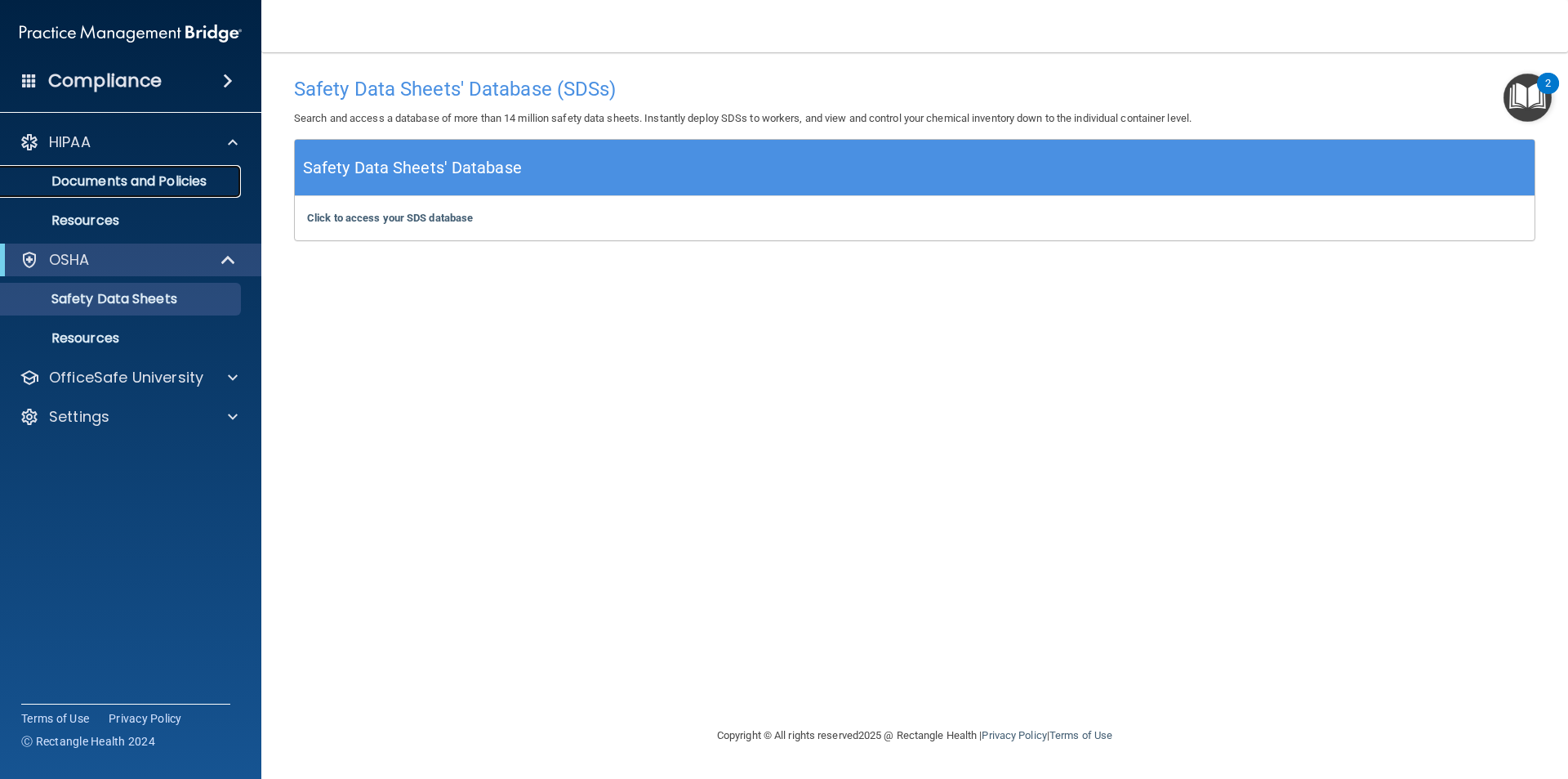
click at [172, 179] on p "Documents and Policies" at bounding box center [122, 181] width 223 height 16
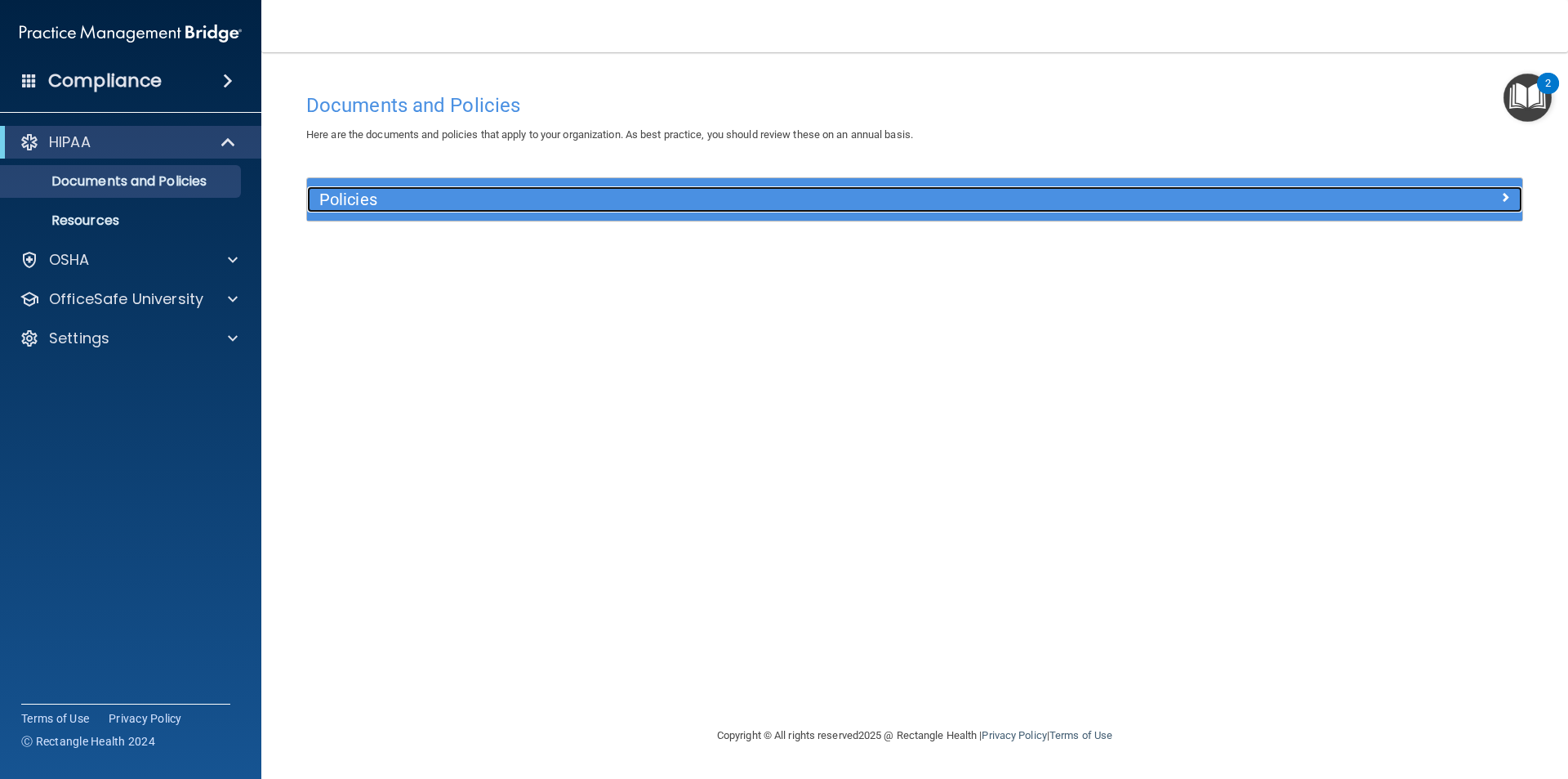
click at [1513, 192] on div at bounding box center [1371, 196] width 304 height 19
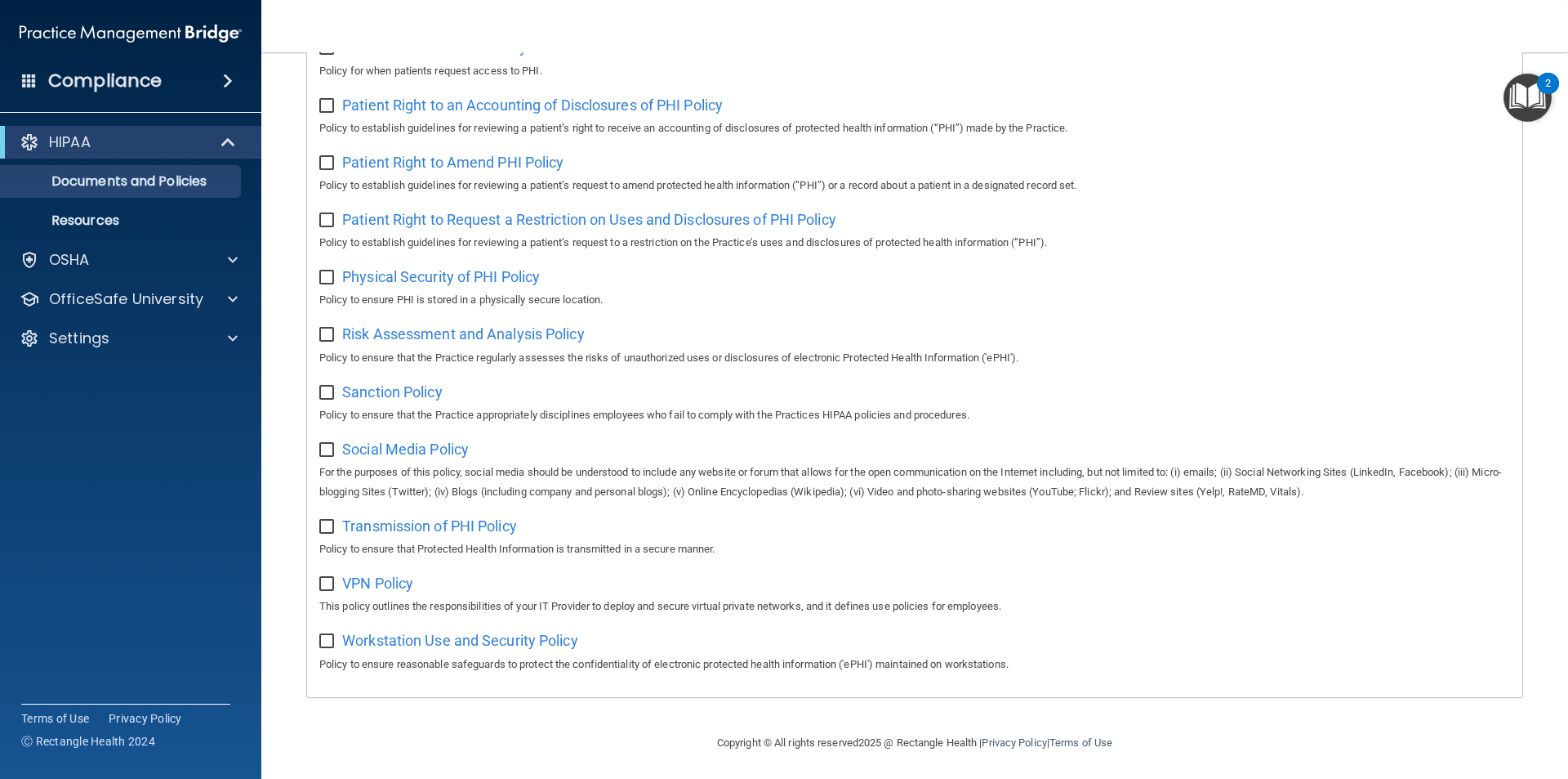
scroll to position [861, 0]
click at [380, 437] on span "Social Media Policy" at bounding box center [405, 445] width 127 height 17
click at [385, 518] on span "Transmission of PHI Policy" at bounding box center [429, 523] width 175 height 17
click at [438, 529] on span "Transmission of PHI Policy" at bounding box center [429, 523] width 175 height 17
click at [382, 584] on span "VPN Policy" at bounding box center [377, 580] width 71 height 17
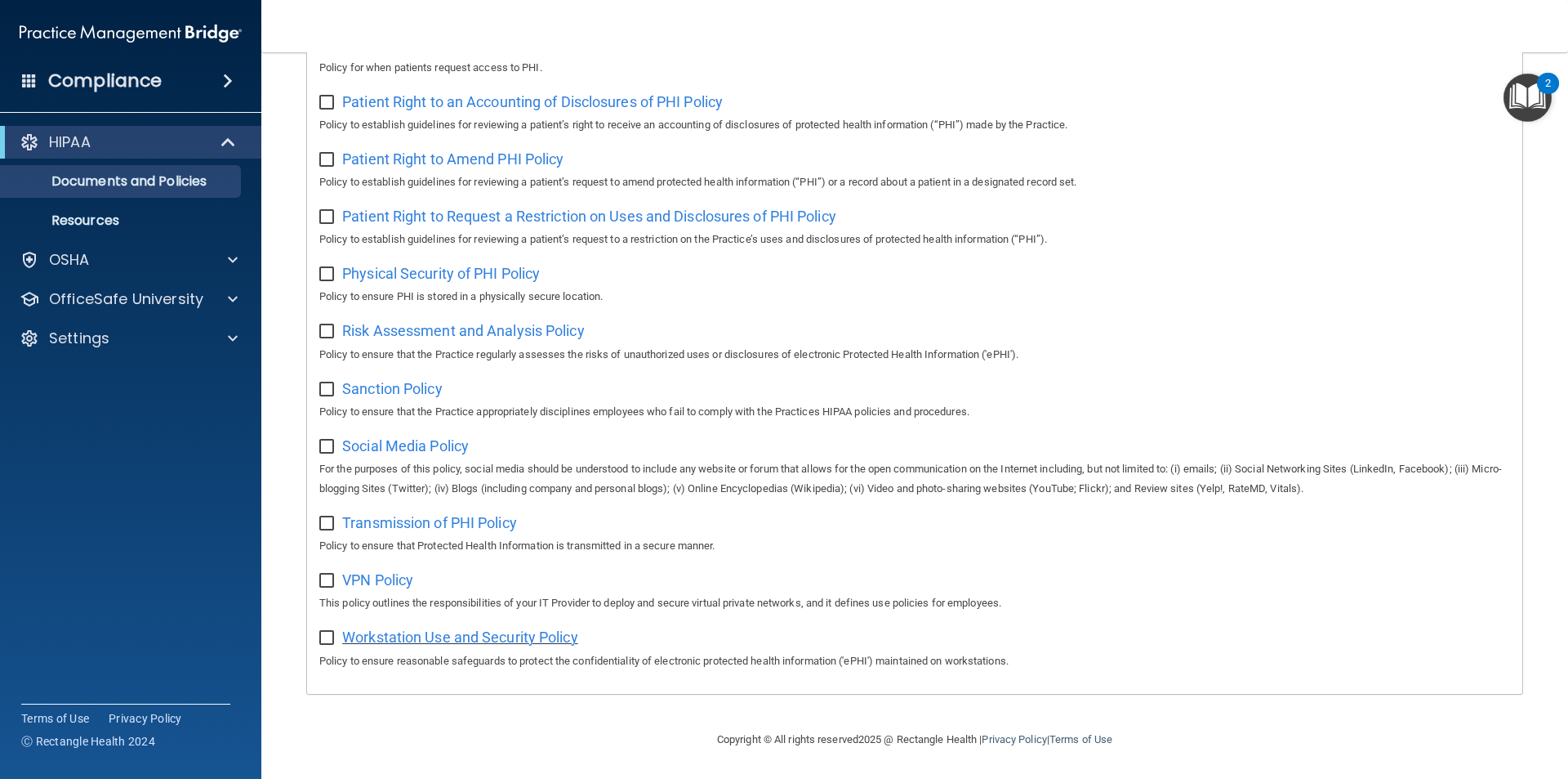
click at [469, 638] on span "Workstation Use and Security Policy" at bounding box center [459, 637] width 236 height 17
click at [417, 518] on span "Transmission of PHI Policy" at bounding box center [429, 523] width 175 height 17
click at [396, 576] on span "VPN Policy" at bounding box center [377, 580] width 71 height 17
click at [419, 627] on div "Workstation Use and Security Policy Policy to ensure reasonable safeguards to p…" at bounding box center [915, 646] width 1191 height 46
click at [413, 631] on span "Workstation Use and Security Policy" at bounding box center [459, 637] width 236 height 17
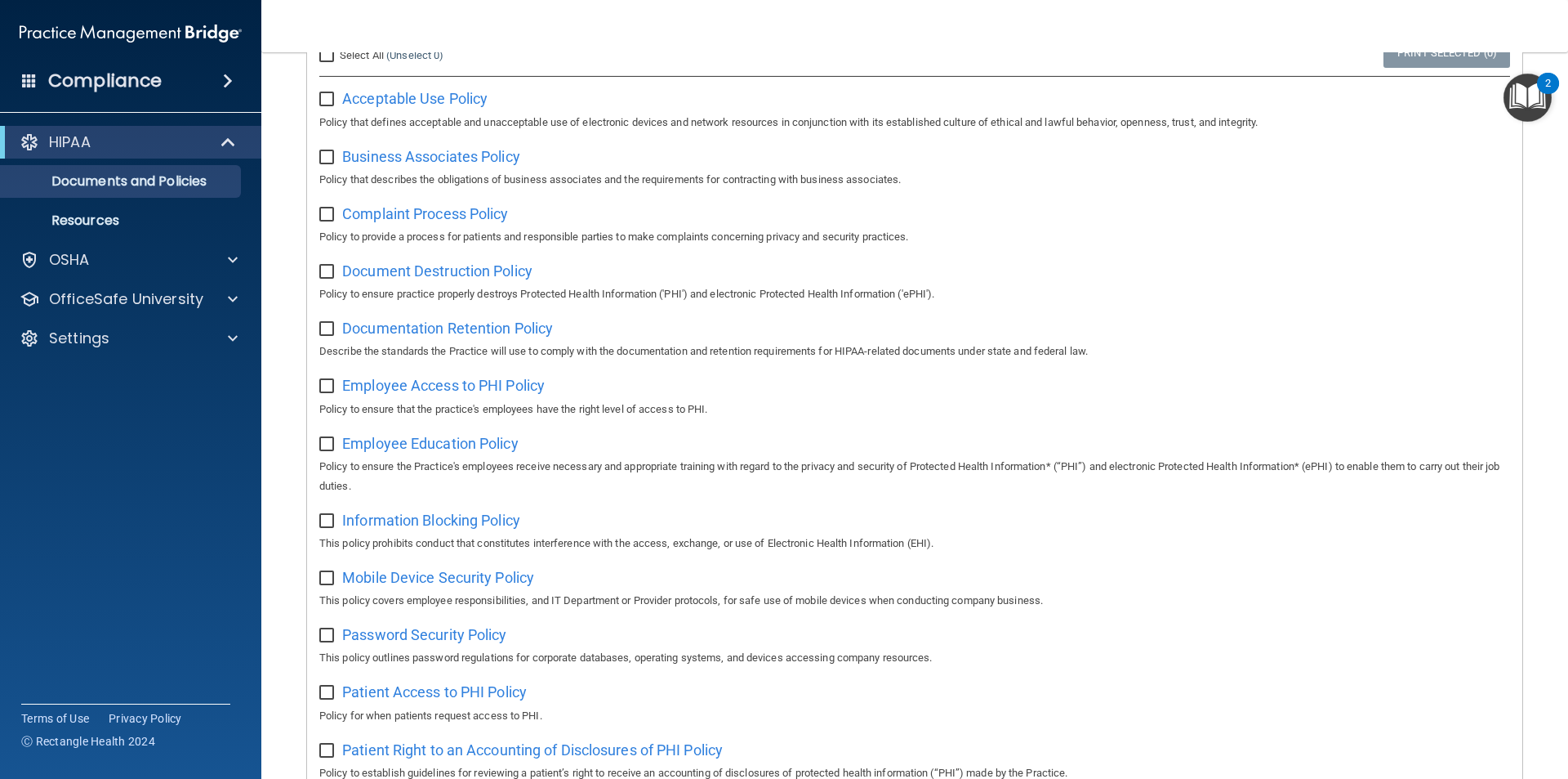
scroll to position [0, 0]
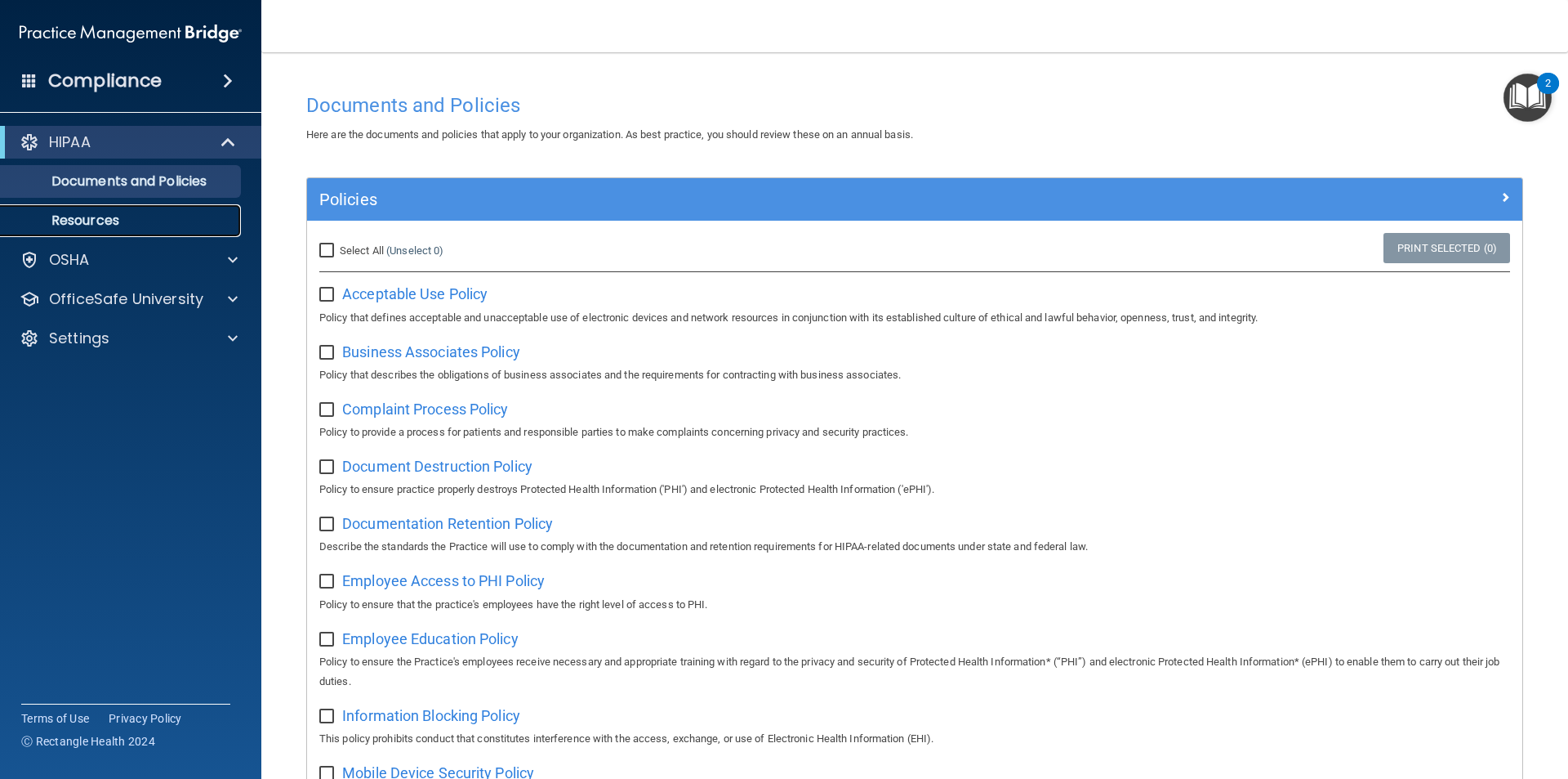
click at [181, 234] on link "Resources" at bounding box center [113, 220] width 257 height 33
